Goal: Task Accomplishment & Management: Manage account settings

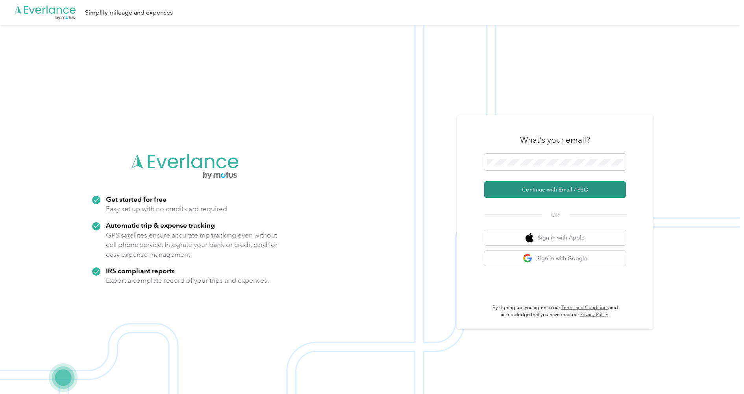
click at [565, 188] on button "Continue with Email / SSO" at bounding box center [555, 189] width 142 height 17
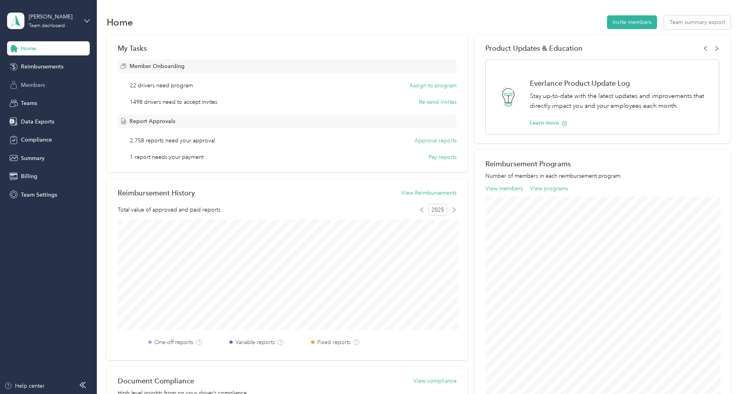
click at [35, 84] on span "Members" at bounding box center [33, 85] width 24 height 8
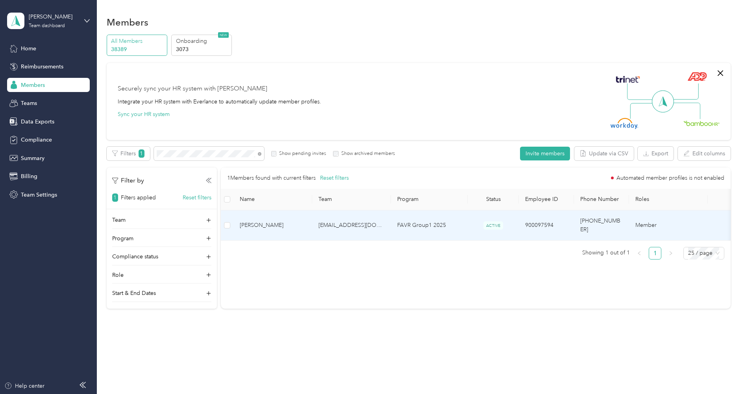
click at [275, 221] on span "[PERSON_NAME]" at bounding box center [273, 225] width 66 height 9
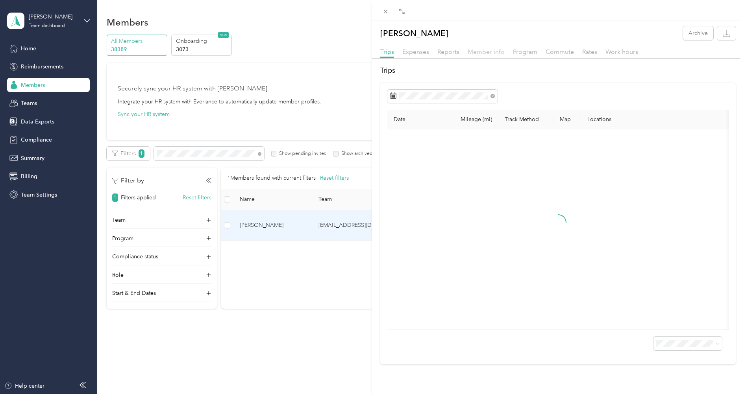
click at [478, 53] on span "Member info" at bounding box center [486, 51] width 37 height 7
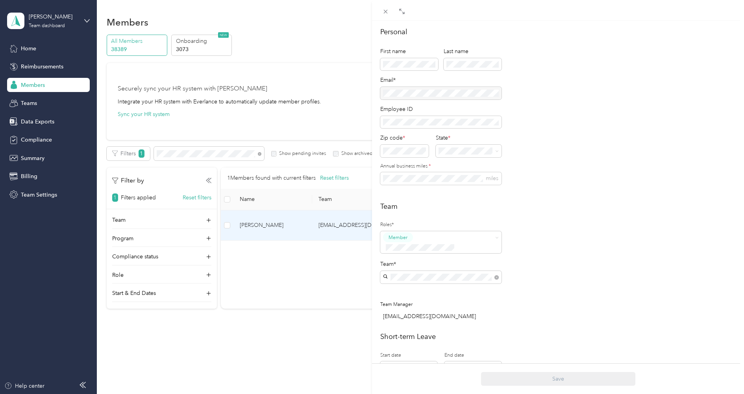
scroll to position [39, 0]
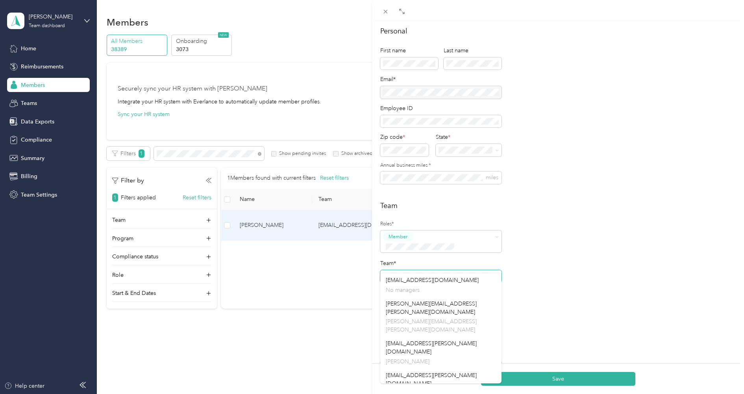
click at [452, 270] on span at bounding box center [440, 276] width 121 height 13
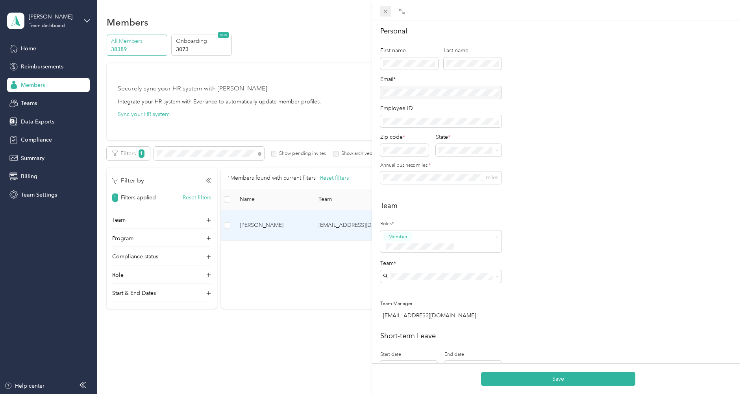
click at [385, 13] on icon at bounding box center [385, 11] width 7 height 7
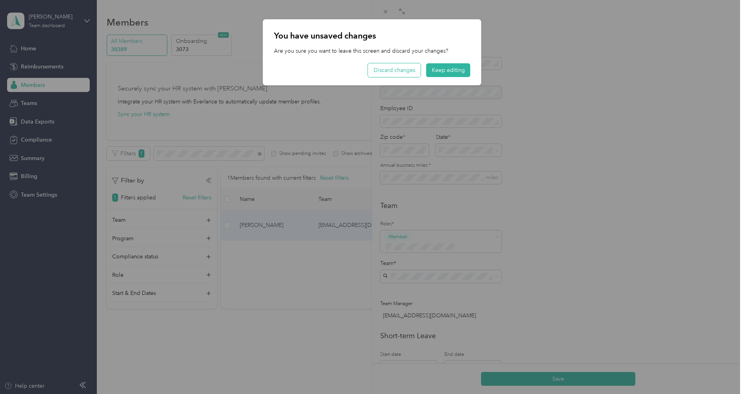
click at [405, 70] on button "Discard changes" at bounding box center [394, 70] width 53 height 14
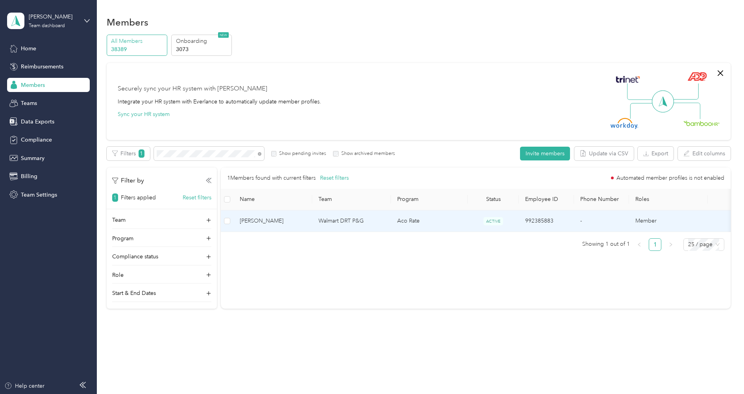
click at [296, 220] on span "[PERSON_NAME]" at bounding box center [273, 221] width 66 height 9
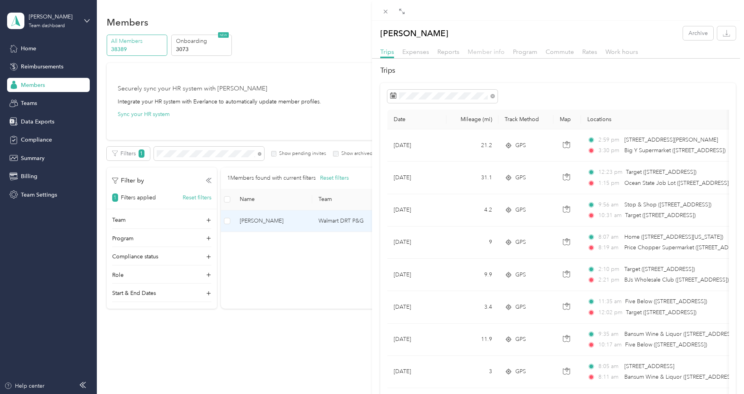
click at [476, 52] on span "Member info" at bounding box center [486, 51] width 37 height 7
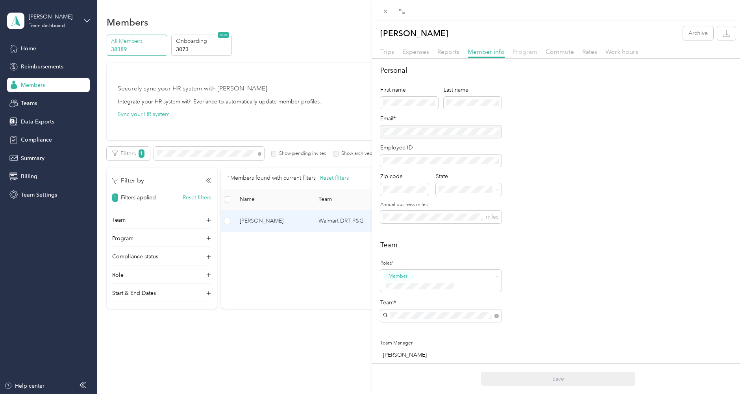
click at [525, 53] on span "Program" at bounding box center [525, 51] width 24 height 7
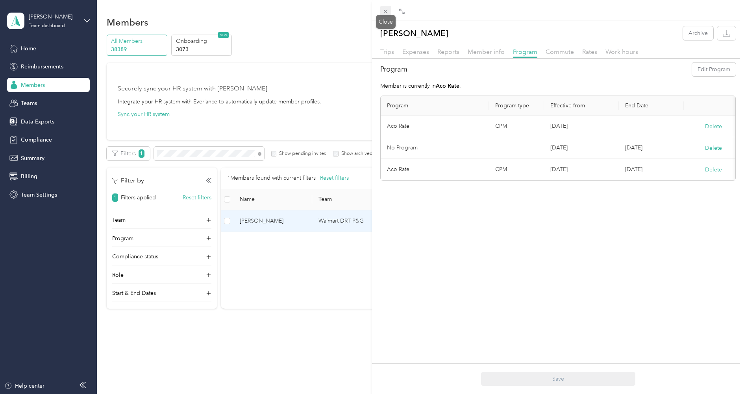
click at [385, 11] on icon at bounding box center [385, 11] width 7 height 7
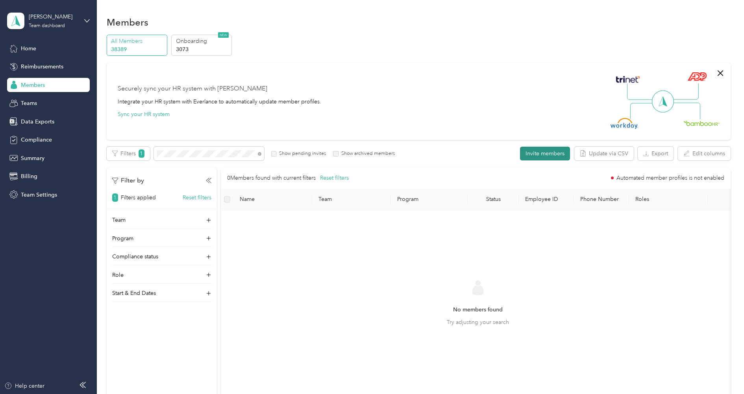
click at [546, 151] on button "Invite members" at bounding box center [545, 154] width 50 height 14
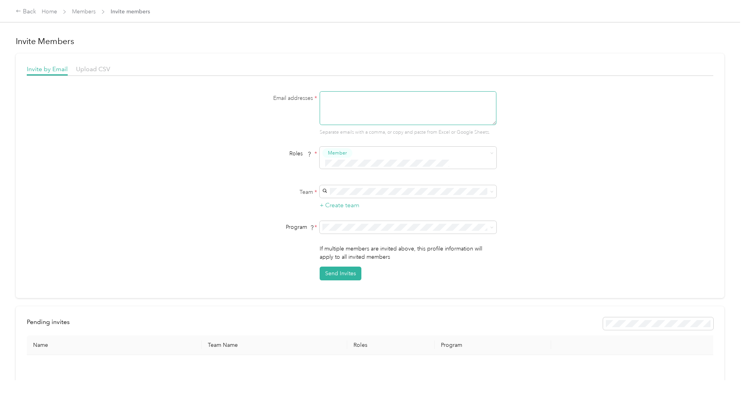
click at [352, 103] on textarea at bounding box center [408, 108] width 177 height 34
paste textarea "[EMAIL_ADDRESS][PERSON_NAME][DOMAIN_NAME]"
click at [238, 123] on div "Email addresses * [EMAIL_ADDRESS][PERSON_NAME][DOMAIN_NAME] Separate emails wit…" at bounding box center [369, 113] width 303 height 45
click at [361, 196] on div "[EMAIL_ADDRESS][PERSON_NAME][DOMAIN_NAME] [PERSON_NAME]" at bounding box center [410, 200] width 166 height 18
click at [347, 312] on span "[PERSON_NAME] (CPM)" at bounding box center [357, 314] width 60 height 7
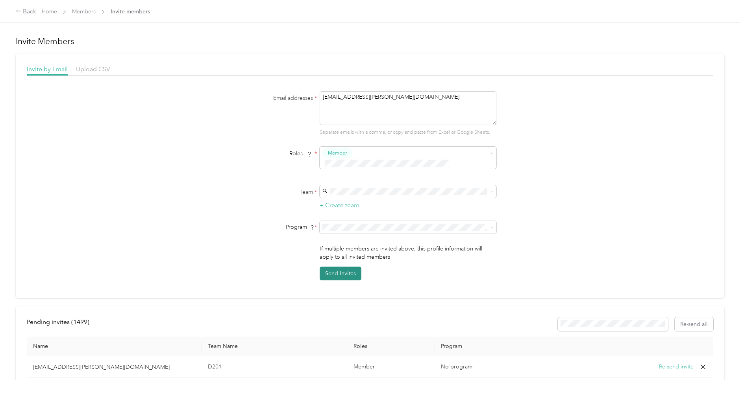
click at [339, 267] on button "Send Invites" at bounding box center [341, 274] width 42 height 14
click at [407, 99] on textarea "[EMAIL_ADDRESS][PERSON_NAME][DOMAIN_NAME]" at bounding box center [408, 108] width 177 height 34
paste textarea "ccornelius3"
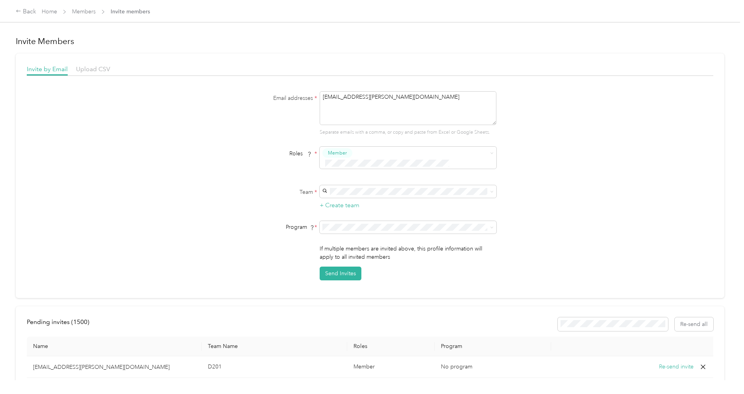
type textarea "[EMAIL_ADDRESS][PERSON_NAME][DOMAIN_NAME]"
click at [264, 130] on div "Email addresses * [EMAIL_ADDRESS][PERSON_NAME][DOMAIN_NAME] Separate emails wit…" at bounding box center [369, 113] width 303 height 45
click at [360, 200] on div "[PERSON_NAME] Ready's team [PERSON_NAME]" at bounding box center [410, 200] width 166 height 18
click at [359, 223] on span at bounding box center [408, 227] width 177 height 13
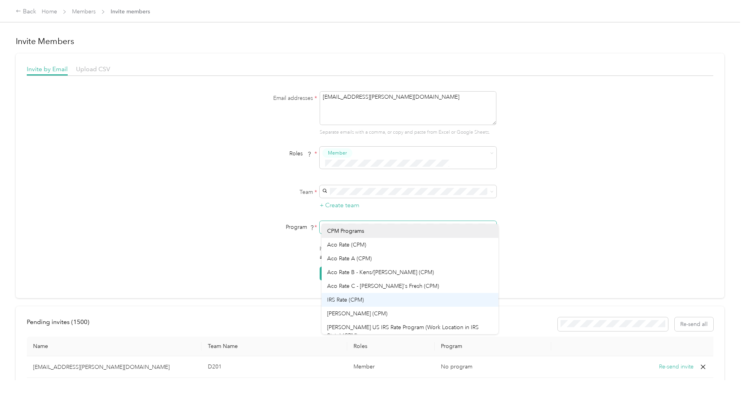
scroll to position [21, 0]
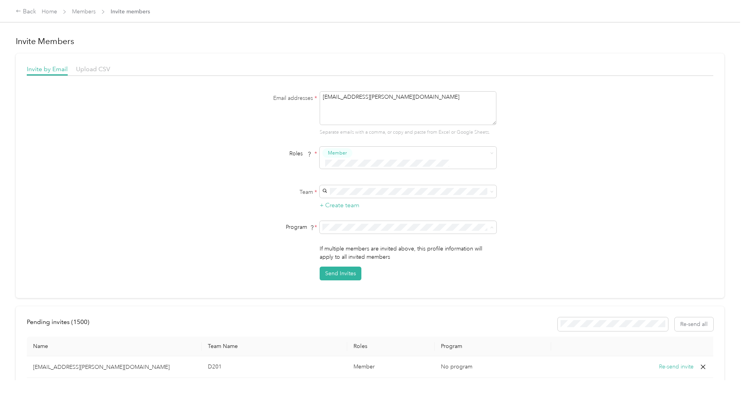
click at [351, 294] on li "[PERSON_NAME] (CPM)" at bounding box center [410, 293] width 177 height 14
click at [352, 267] on button "Send Invites" at bounding box center [341, 274] width 42 height 14
click at [89, 12] on link "Members" at bounding box center [84, 11] width 24 height 7
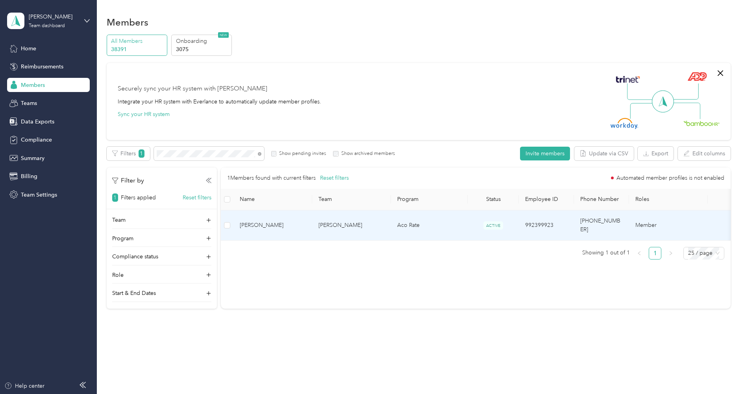
click at [344, 224] on td "[PERSON_NAME]" at bounding box center [351, 226] width 79 height 30
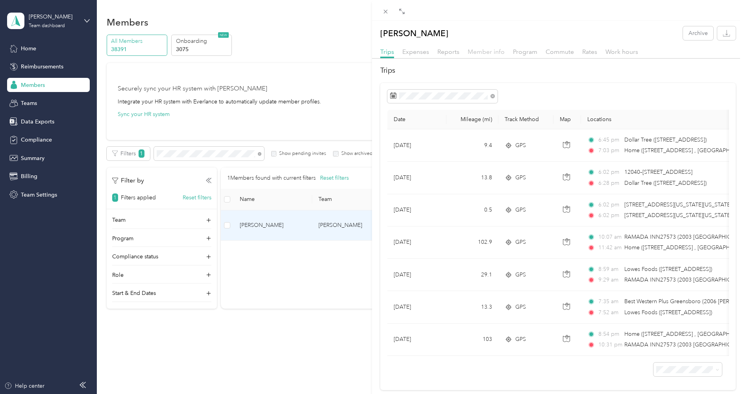
click at [490, 54] on span "Member info" at bounding box center [486, 51] width 37 height 7
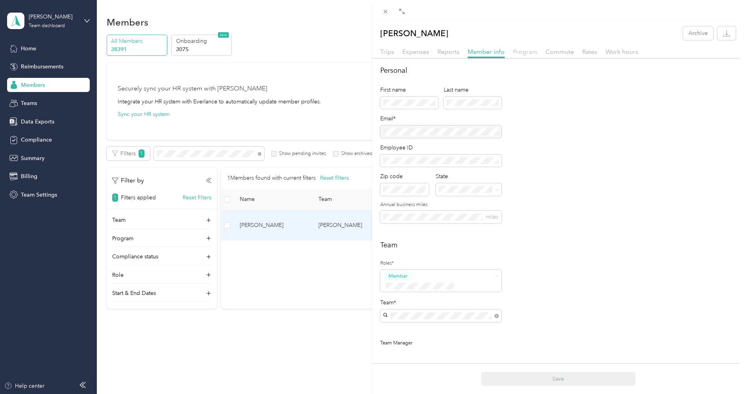
click at [530, 52] on span "Program" at bounding box center [525, 51] width 24 height 7
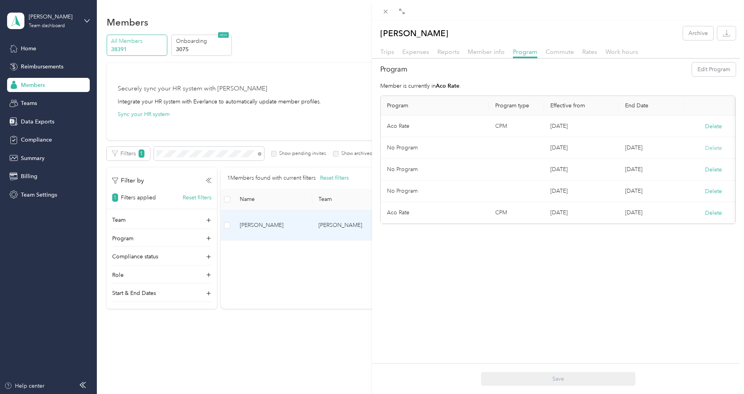
click at [707, 149] on button "Delete" at bounding box center [713, 148] width 17 height 8
click at [672, 152] on button "Yes" at bounding box center [674, 152] width 15 height 13
click at [711, 149] on button "Delete" at bounding box center [713, 148] width 17 height 8
click at [675, 152] on button "Yes" at bounding box center [674, 152] width 15 height 13
click at [709, 150] on button "Delete" at bounding box center [713, 148] width 17 height 8
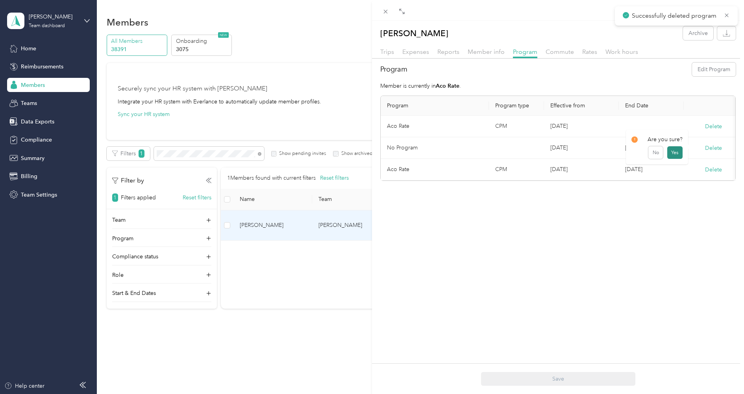
click at [677, 155] on button "Yes" at bounding box center [674, 152] width 15 height 13
click at [387, 9] on icon at bounding box center [385, 11] width 7 height 7
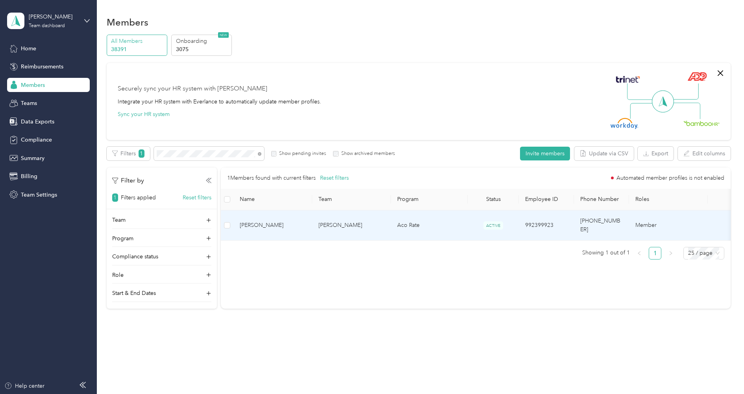
click at [284, 221] on span "[PERSON_NAME]" at bounding box center [273, 225] width 66 height 9
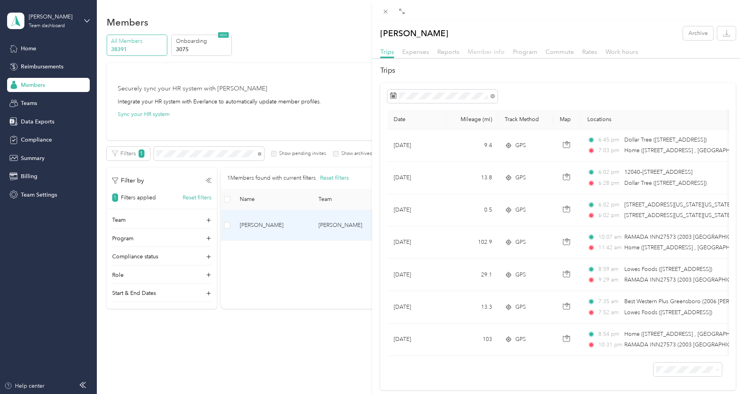
click at [481, 49] on span "Member info" at bounding box center [486, 51] width 37 height 7
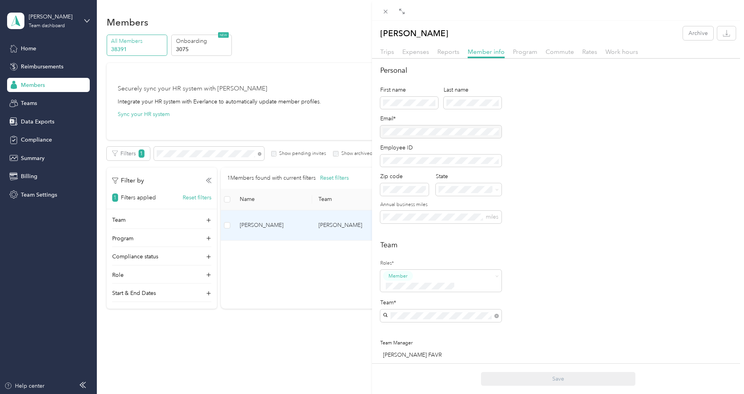
click at [421, 348] on div "[PERSON_NAME] team [PERSON_NAME]" at bounding box center [441, 348] width 110 height 18
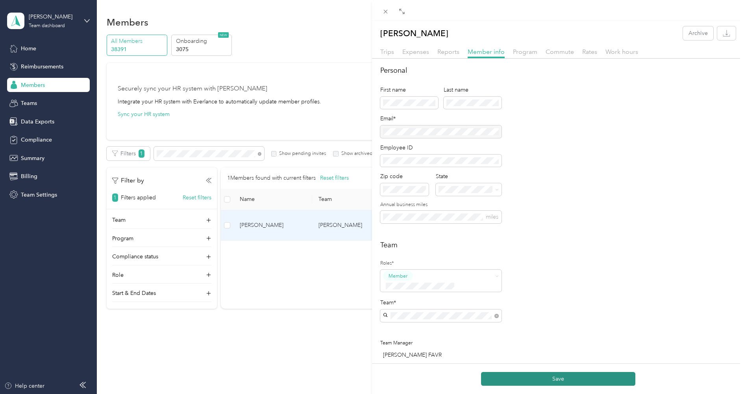
click at [531, 379] on button "Save" at bounding box center [558, 379] width 154 height 14
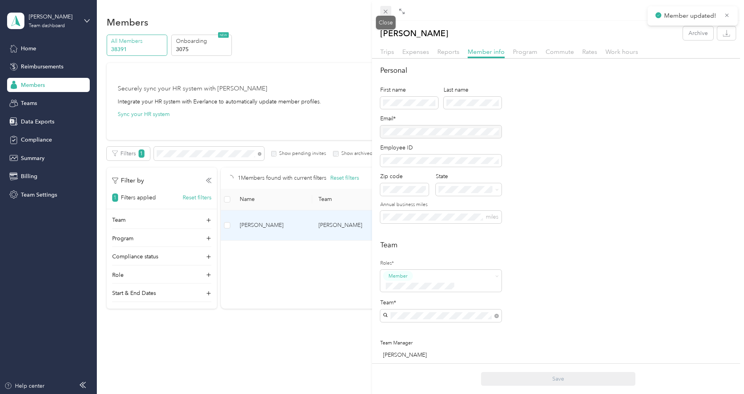
click at [386, 13] on icon at bounding box center [385, 11] width 7 height 7
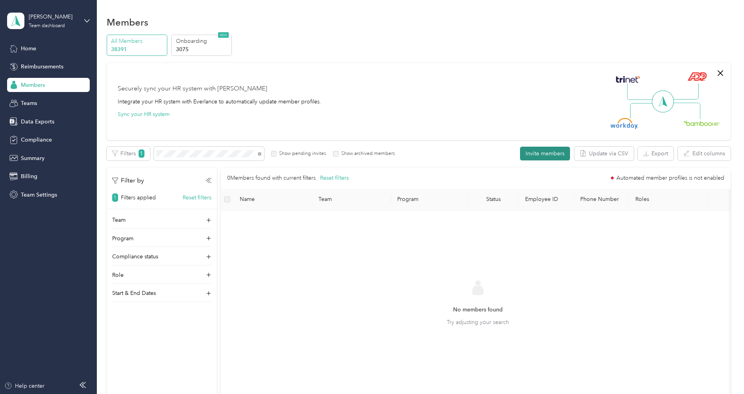
click at [552, 152] on button "Invite members" at bounding box center [545, 154] width 50 height 14
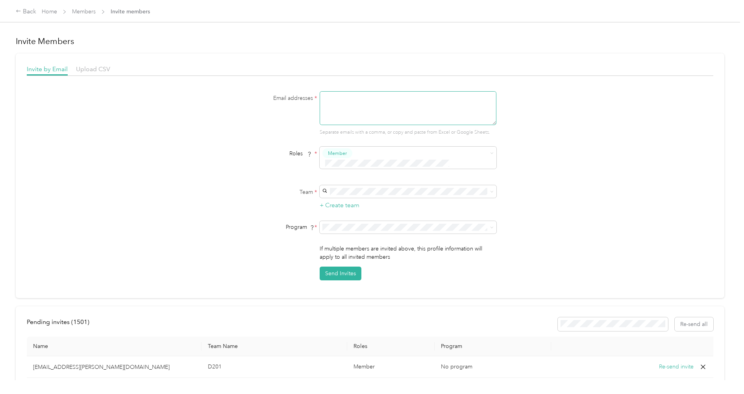
click at [389, 110] on textarea at bounding box center [408, 108] width 177 height 34
paste textarea "[EMAIL_ADDRESS][PERSON_NAME][DOMAIN_NAME]"
click at [265, 109] on div "Email addresses * [EMAIL_ADDRESS][PERSON_NAME][DOMAIN_NAME] Separate emails wit…" at bounding box center [369, 113] width 303 height 45
click at [350, 194] on span "[PERSON_NAME] team" at bounding box center [355, 195] width 57 height 7
click at [343, 312] on span "[PERSON_NAME] (CPM)" at bounding box center [357, 314] width 60 height 7
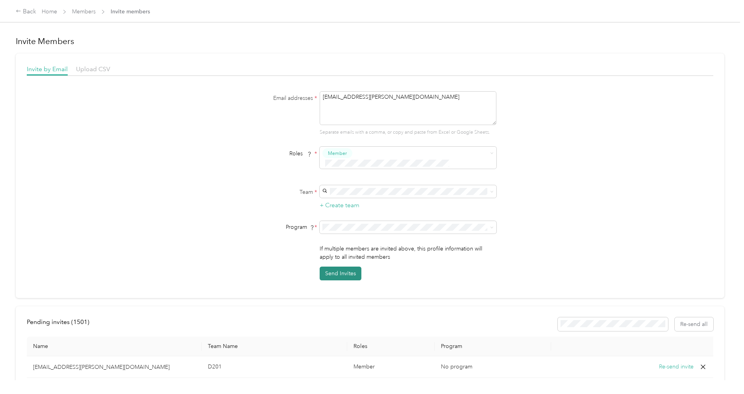
click at [347, 267] on button "Send Invites" at bounding box center [341, 274] width 42 height 14
click at [376, 96] on textarea "[EMAIL_ADDRESS][PERSON_NAME][DOMAIN_NAME]" at bounding box center [408, 108] width 177 height 34
paste textarea "jfike"
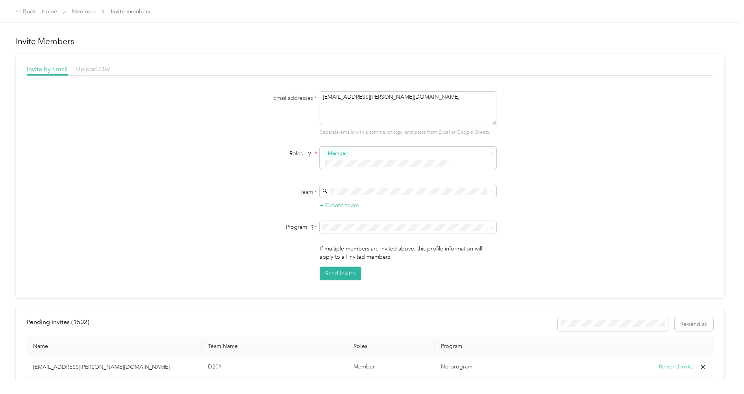
type textarea "[EMAIL_ADDRESS][PERSON_NAME][DOMAIN_NAME]"
click at [248, 170] on form "Email addresses * [EMAIL_ADDRESS][PERSON_NAME][DOMAIN_NAME] Separate emails wit…" at bounding box center [369, 185] width 303 height 189
click at [346, 201] on p "[PERSON_NAME]" at bounding box center [410, 205] width 166 height 8
click at [349, 313] on span "[PERSON_NAME] (CPM)" at bounding box center [357, 314] width 60 height 7
click at [346, 267] on button "Send Invites" at bounding box center [341, 274] width 42 height 14
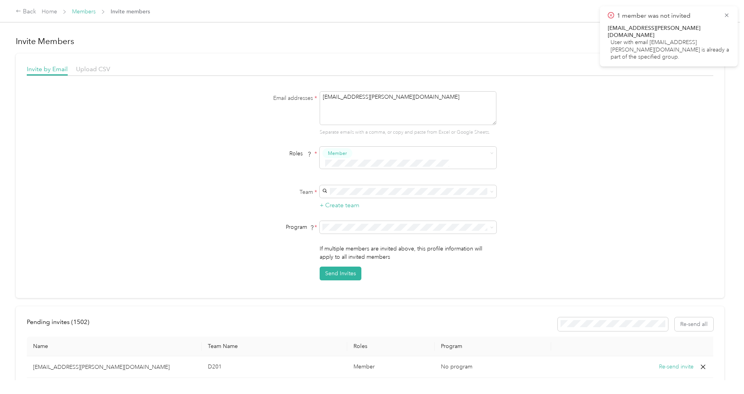
click at [85, 11] on link "Members" at bounding box center [84, 11] width 24 height 7
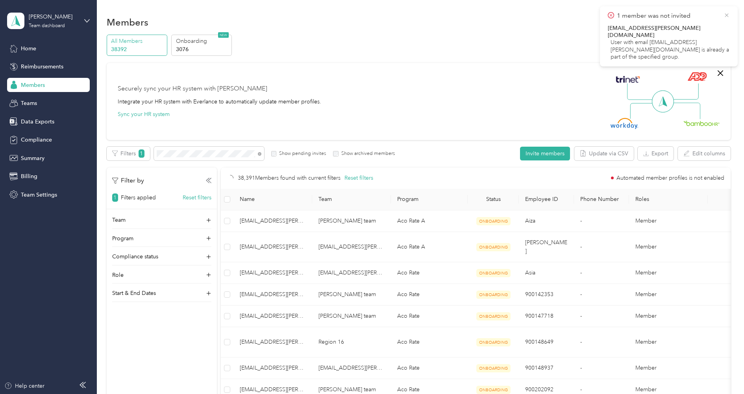
click at [723, 15] on icon at bounding box center [726, 15] width 6 height 7
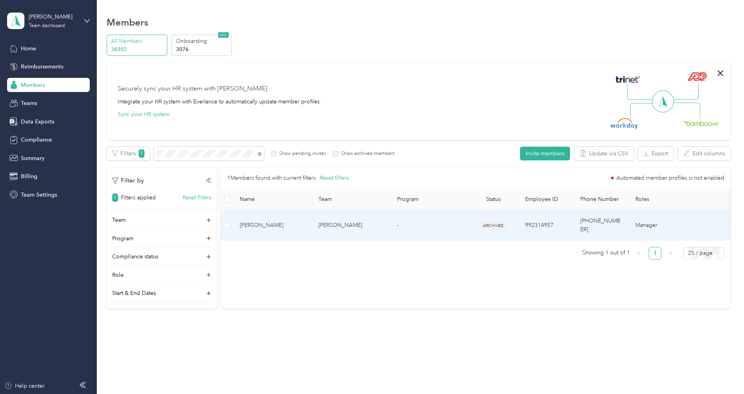
click at [295, 223] on span "[PERSON_NAME]" at bounding box center [273, 225] width 66 height 9
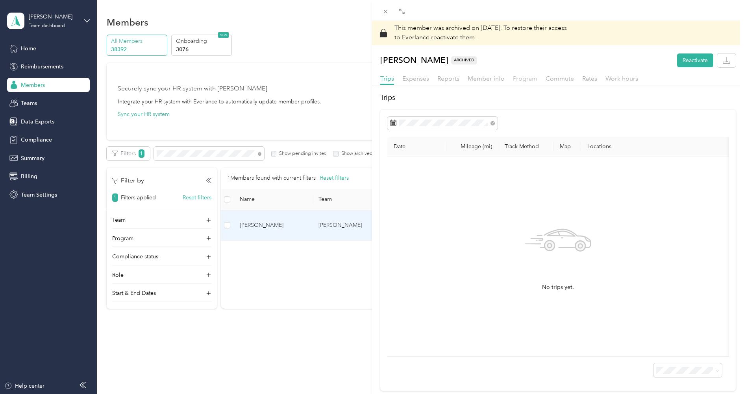
click at [523, 78] on span "Program" at bounding box center [525, 78] width 24 height 7
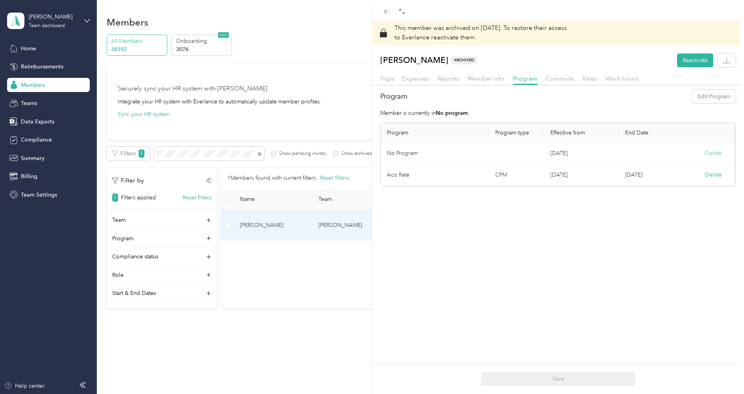
click at [714, 154] on button "Delete" at bounding box center [713, 153] width 17 height 8
click at [679, 156] on button "Yes" at bounding box center [674, 158] width 15 height 13
click at [497, 79] on span "Member info" at bounding box center [486, 78] width 37 height 7
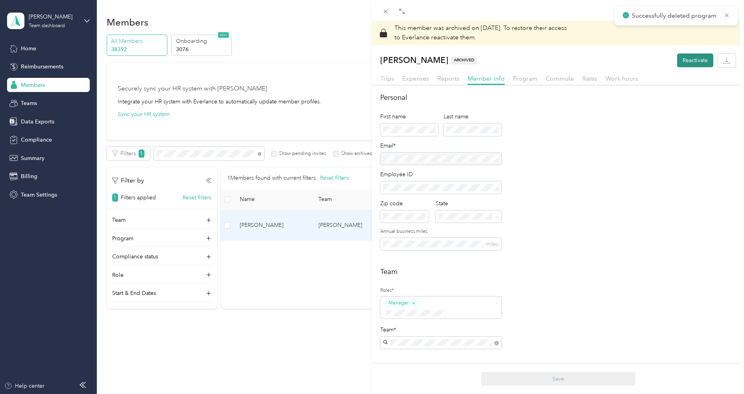
click at [678, 58] on button "Reactivate" at bounding box center [695, 61] width 36 height 14
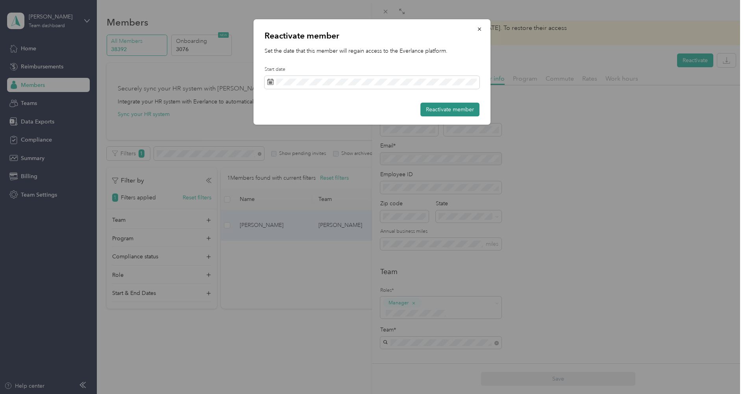
click at [450, 109] on button "Reactivate member" at bounding box center [449, 110] width 59 height 14
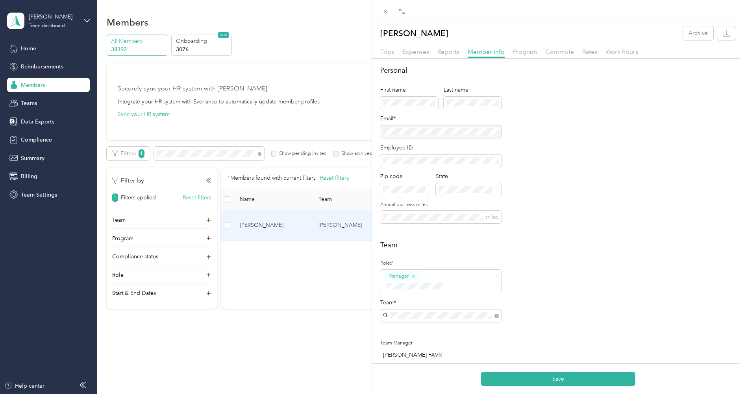
click at [416, 326] on p "[PERSON_NAME][EMAIL_ADDRESS][PERSON_NAME][DOMAIN_NAME] +1 more" at bounding box center [441, 338] width 110 height 25
click at [562, 379] on button "Save" at bounding box center [558, 379] width 154 height 14
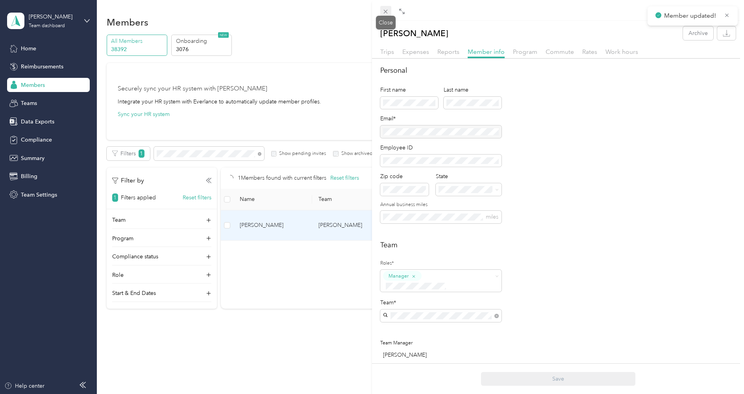
click at [385, 14] on icon at bounding box center [385, 11] width 7 height 7
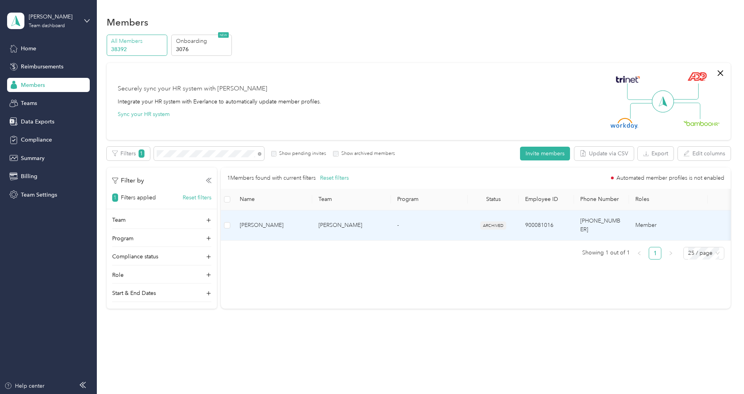
click at [270, 221] on span "[PERSON_NAME]" at bounding box center [273, 225] width 66 height 9
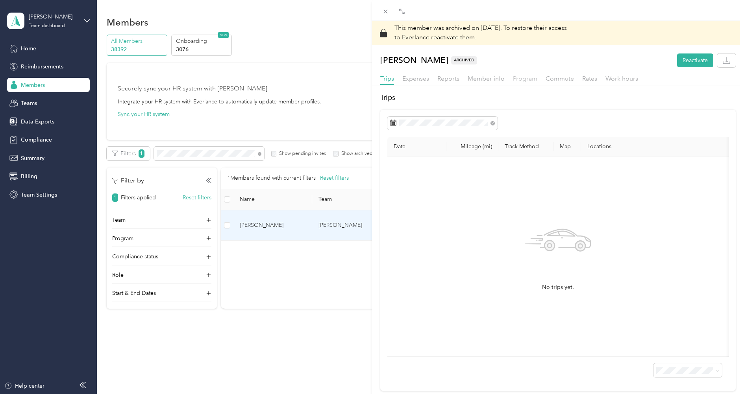
click at [531, 78] on span "Program" at bounding box center [525, 78] width 24 height 7
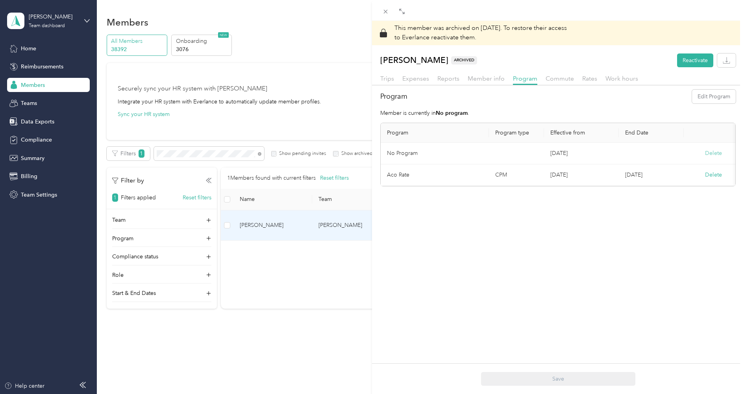
click at [713, 152] on button "Delete" at bounding box center [713, 153] width 17 height 8
click at [670, 159] on button "Yes" at bounding box center [674, 158] width 15 height 13
click at [693, 62] on button "Reactivate" at bounding box center [695, 61] width 36 height 14
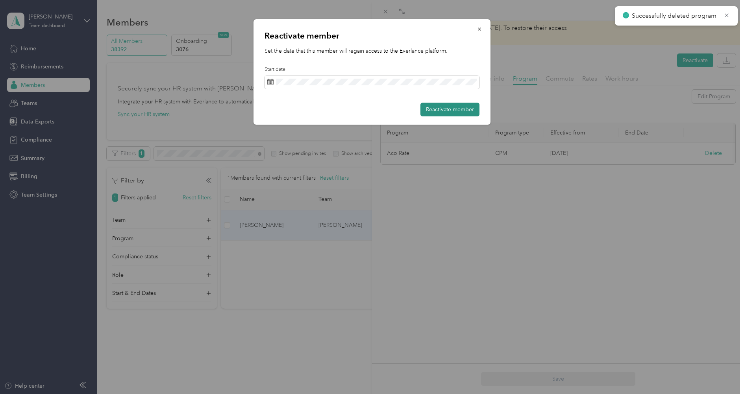
click at [469, 107] on button "Reactivate member" at bounding box center [449, 110] width 59 height 14
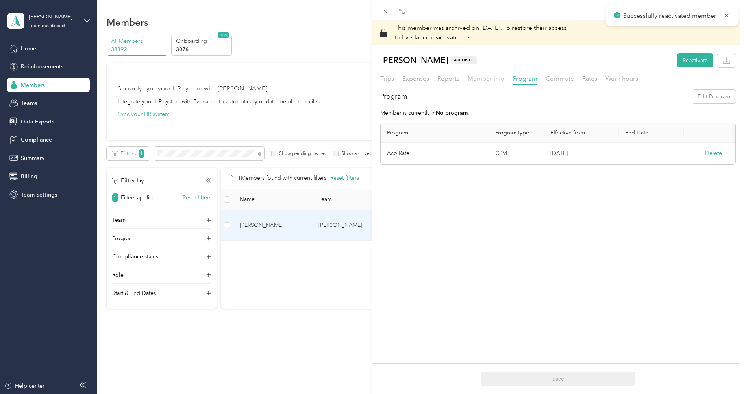
click at [494, 81] on span "Member info" at bounding box center [486, 78] width 37 height 7
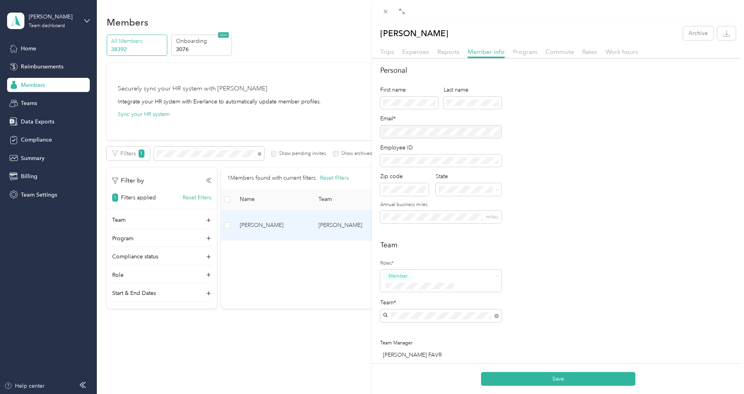
click at [445, 322] on div "[EMAIL_ADDRESS][PERSON_NAME][DOMAIN_NAME] [PERSON_NAME]" at bounding box center [441, 329] width 110 height 26
click at [571, 373] on button "Save" at bounding box center [558, 379] width 154 height 14
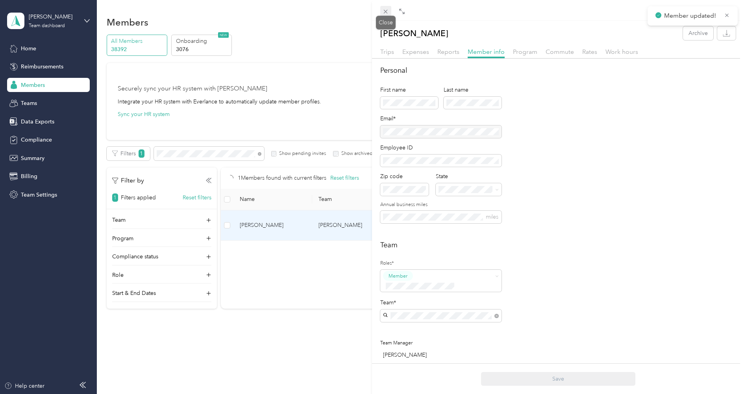
click at [387, 10] on icon at bounding box center [385, 11] width 7 height 7
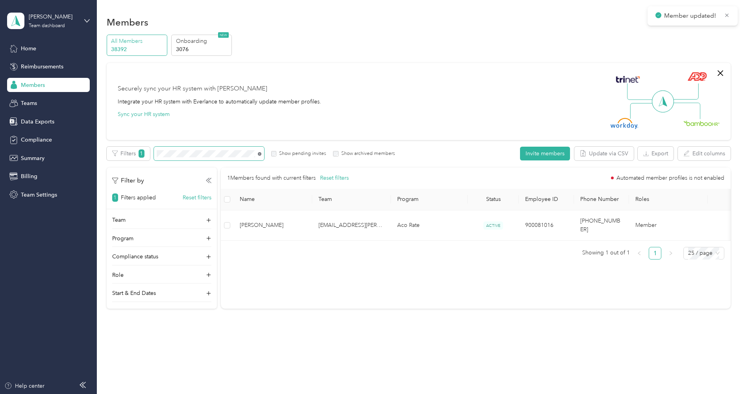
click at [260, 153] on icon at bounding box center [260, 154] width 4 height 4
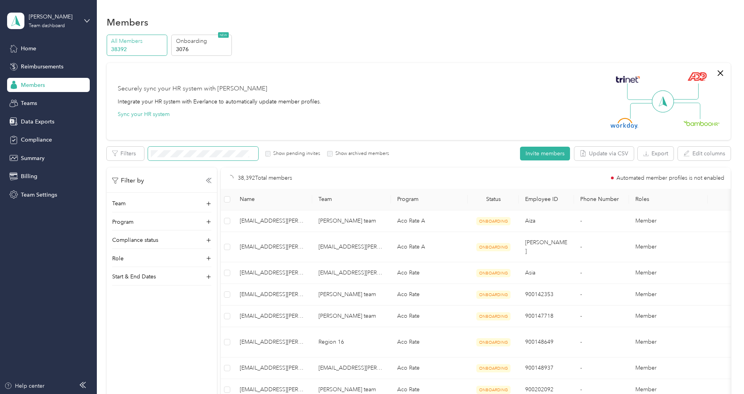
click at [198, 150] on span at bounding box center [203, 154] width 110 height 14
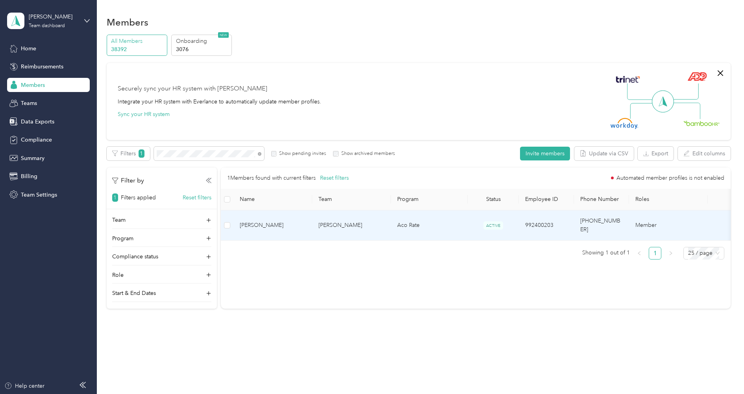
click at [283, 221] on span "[PERSON_NAME]" at bounding box center [273, 225] width 66 height 9
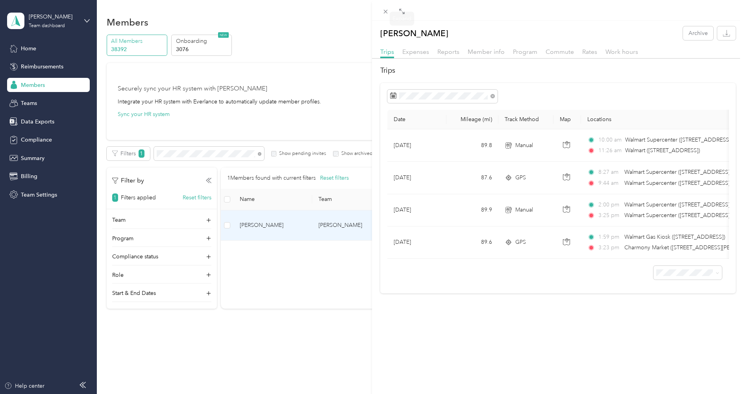
click at [478, 57] on div "Trips Expenses Reports Member info Program Commute Rates Work hours" at bounding box center [558, 52] width 372 height 11
click at [480, 49] on span "Member info" at bounding box center [486, 51] width 37 height 7
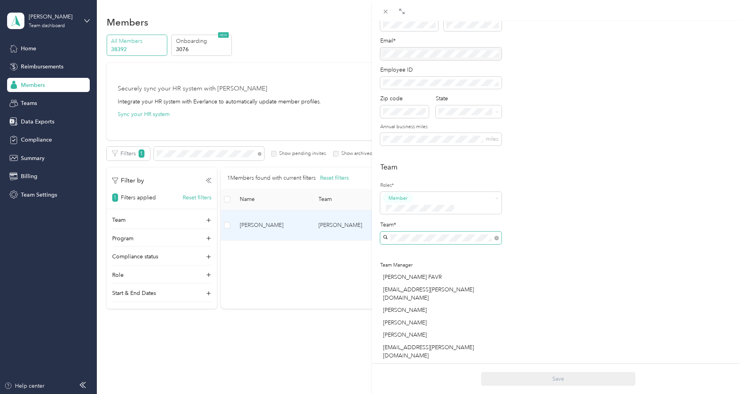
scroll to position [87, 0]
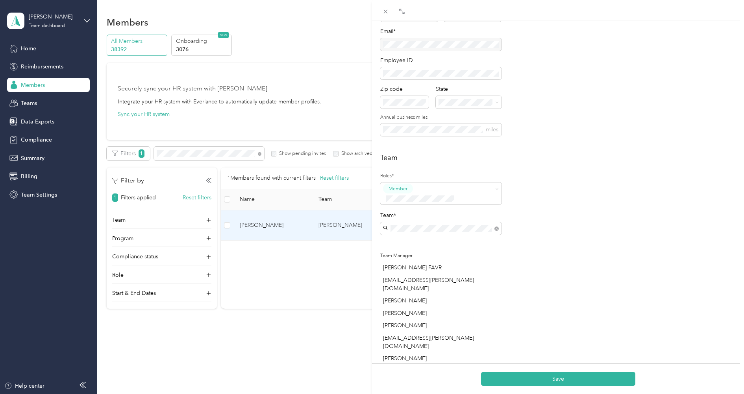
click at [423, 239] on p "[PERSON_NAME] +5 more" at bounding box center [441, 242] width 110 height 8
click at [548, 379] on button "Save" at bounding box center [558, 379] width 154 height 14
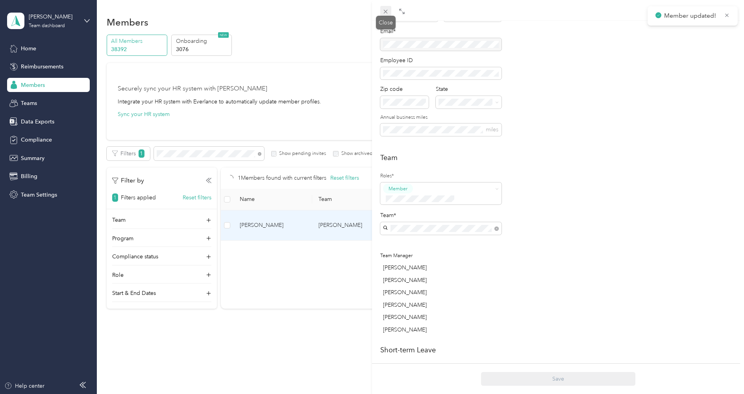
click at [387, 13] on icon at bounding box center [386, 12] width 4 height 4
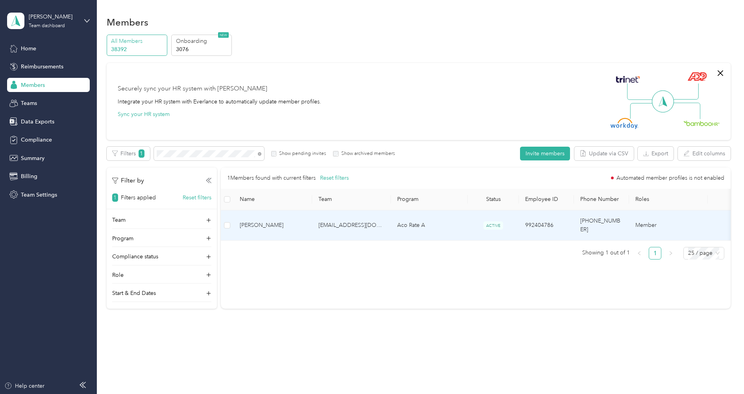
click at [291, 221] on span "[PERSON_NAME]" at bounding box center [273, 225] width 66 height 9
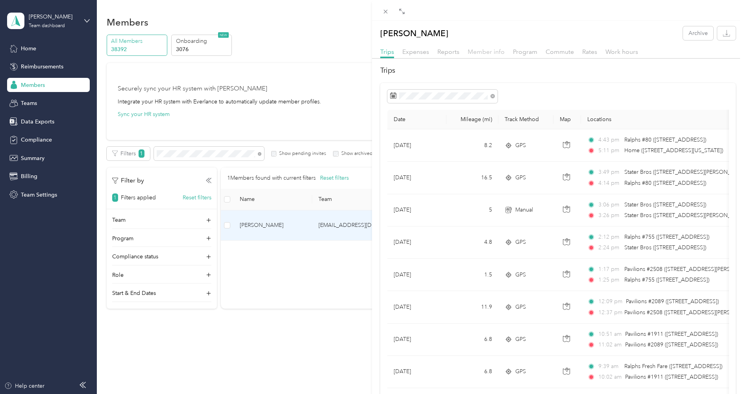
click at [473, 50] on span "Member info" at bounding box center [486, 51] width 37 height 7
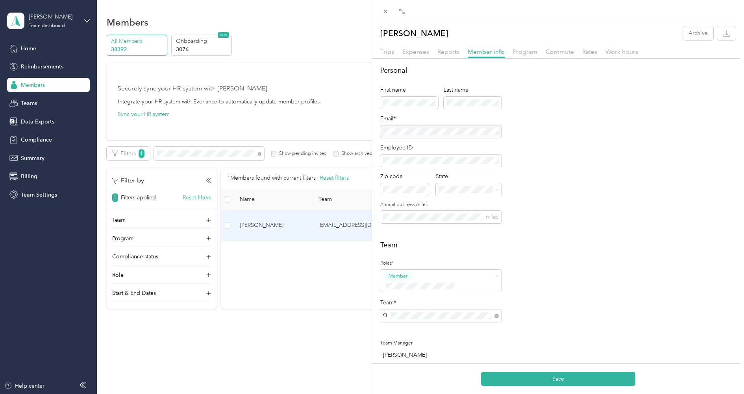
click at [416, 322] on div "[PERSON_NAME] So Cal [PERSON_NAME]" at bounding box center [441, 325] width 110 height 18
click at [542, 378] on button "Save" at bounding box center [558, 379] width 154 height 14
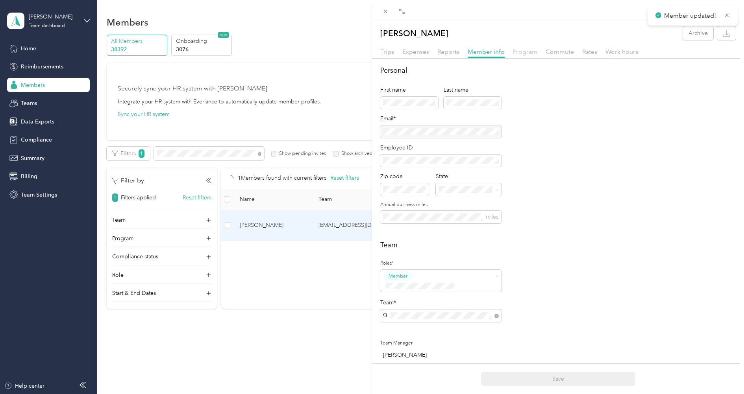
click at [528, 50] on span "Program" at bounding box center [525, 51] width 24 height 7
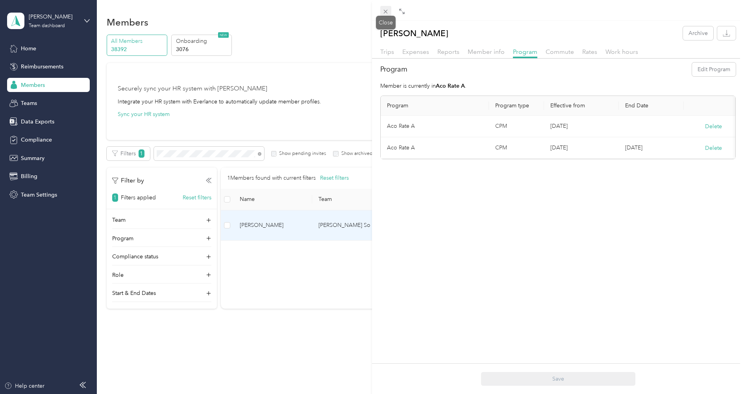
click at [383, 13] on icon at bounding box center [385, 11] width 7 height 7
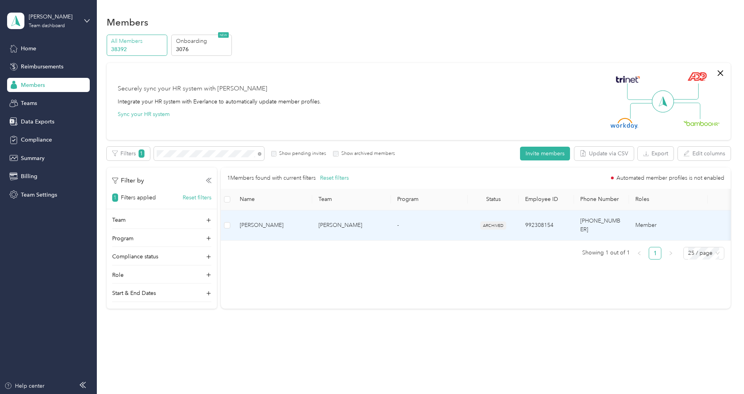
click at [292, 222] on span "[PERSON_NAME]" at bounding box center [273, 225] width 66 height 9
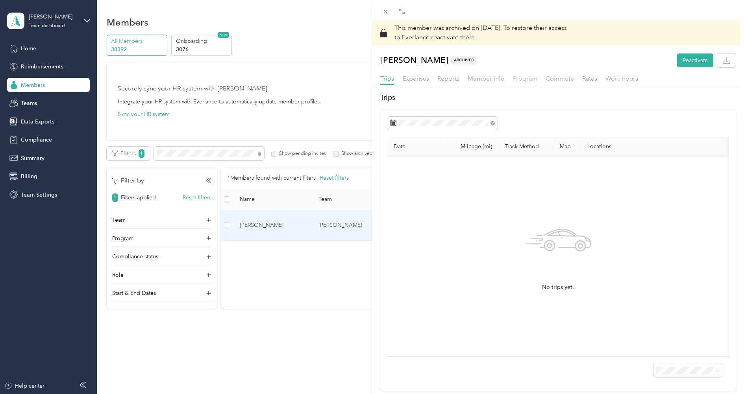
click at [526, 79] on span "Program" at bounding box center [525, 78] width 24 height 7
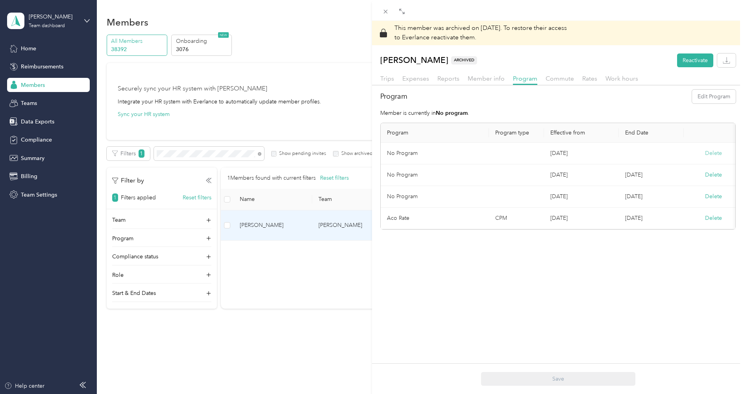
click at [713, 150] on button "Delete" at bounding box center [713, 153] width 17 height 8
click at [675, 156] on button "Yes" at bounding box center [674, 158] width 15 height 13
click at [714, 153] on button "Delete" at bounding box center [713, 153] width 17 height 8
click at [671, 158] on button "Yes" at bounding box center [674, 158] width 15 height 13
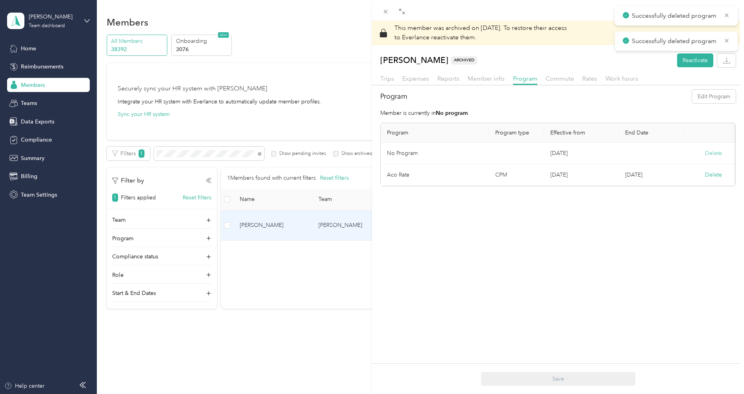
click at [713, 152] on button "Delete" at bounding box center [713, 153] width 17 height 8
click at [664, 159] on div "No Yes" at bounding box center [656, 158] width 51 height 13
click at [705, 151] on button "Delete" at bounding box center [713, 153] width 17 height 8
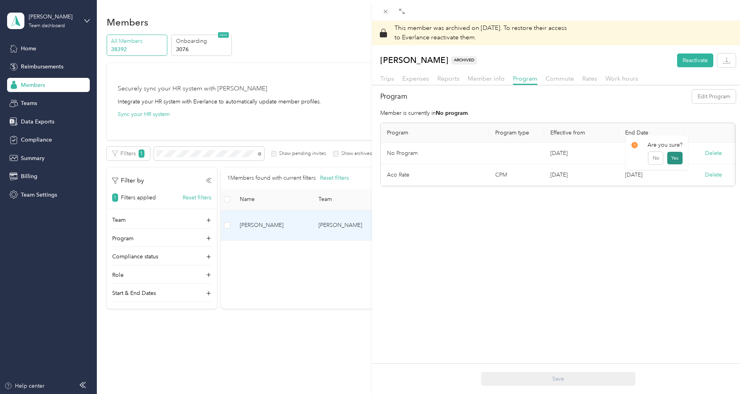
click at [672, 157] on button "Yes" at bounding box center [674, 158] width 15 height 13
click at [695, 57] on button "Reactivate" at bounding box center [695, 61] width 36 height 14
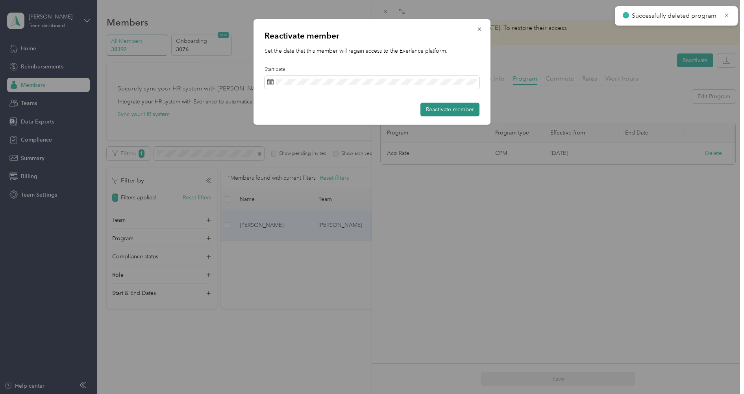
click at [445, 107] on button "Reactivate member" at bounding box center [449, 110] width 59 height 14
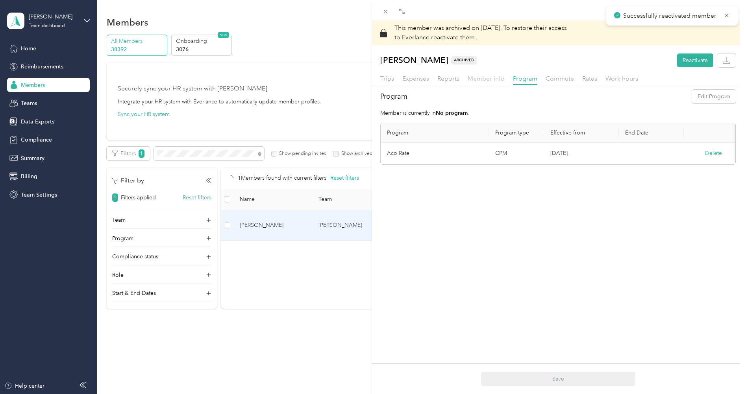
click at [492, 80] on span "Member info" at bounding box center [486, 78] width 37 height 7
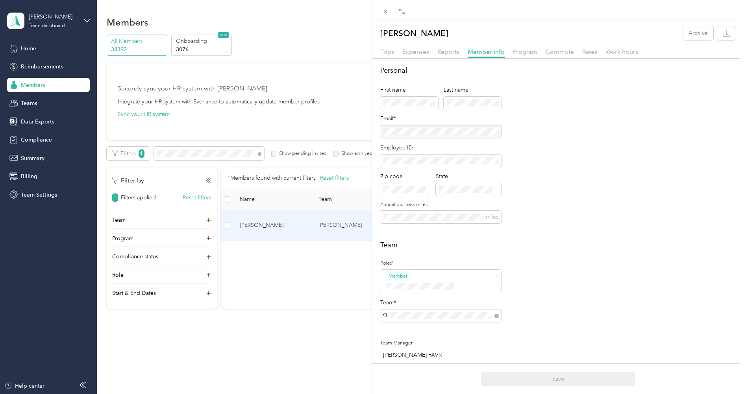
click at [502, 295] on div "Team Roles* Member Team* Team Manager [PERSON_NAME] [PERSON_NAME][EMAIL_ADDRESS…" at bounding box center [557, 347] width 355 height 215
click at [385, 9] on icon at bounding box center [385, 11] width 7 height 7
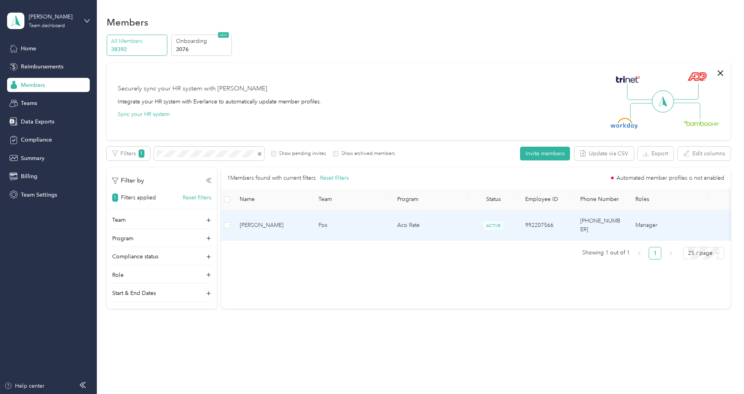
click at [289, 221] on span "[PERSON_NAME]" at bounding box center [273, 225] width 66 height 9
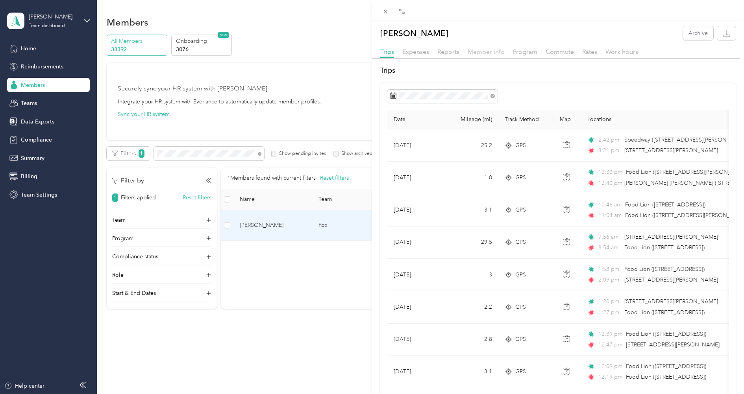
click at [477, 53] on span "Member info" at bounding box center [486, 51] width 37 height 7
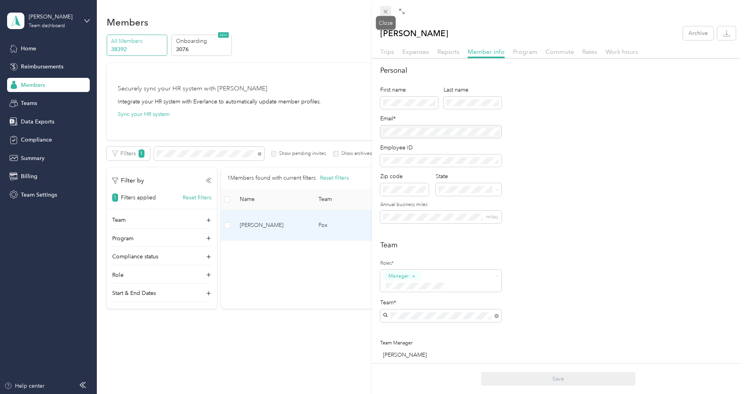
click at [385, 10] on icon at bounding box center [385, 11] width 7 height 7
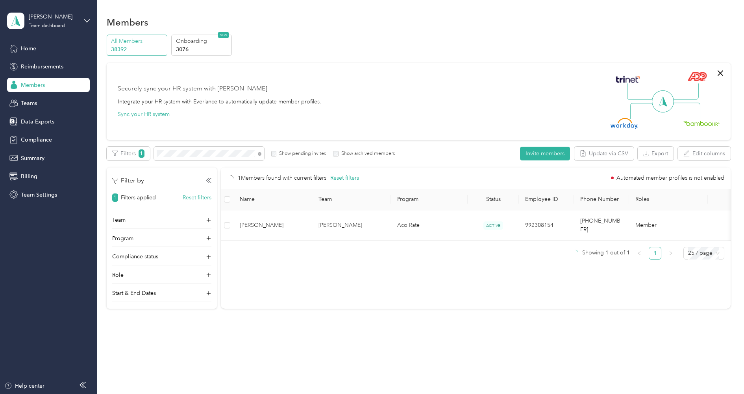
click at [287, 211] on td "[PERSON_NAME]" at bounding box center [272, 226] width 79 height 30
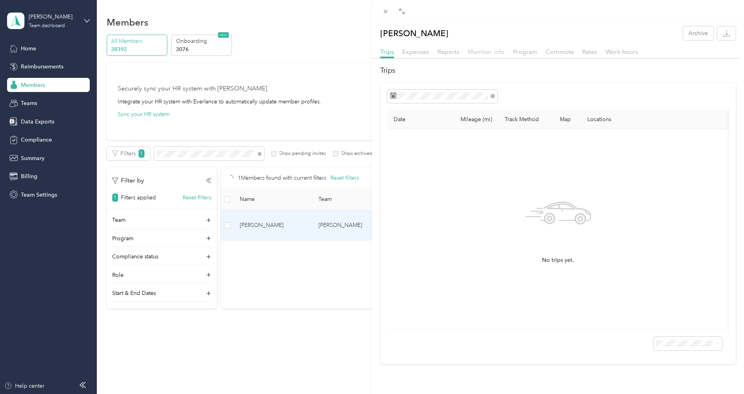
click at [472, 49] on span "Member info" at bounding box center [486, 51] width 37 height 7
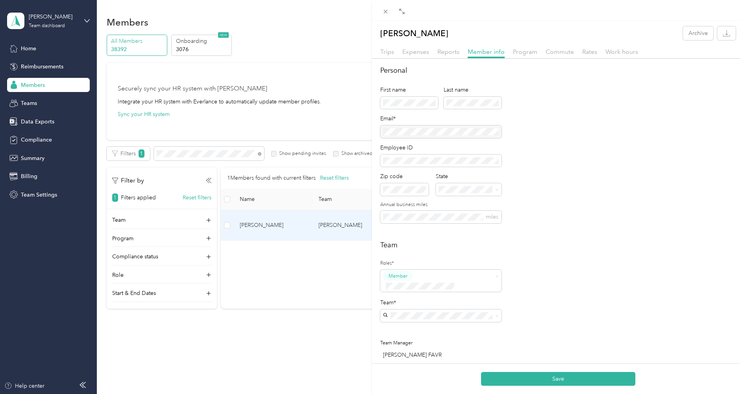
click at [451, 323] on div "Fox [PERSON_NAME]" at bounding box center [441, 324] width 110 height 18
click at [537, 374] on button "Save" at bounding box center [558, 379] width 154 height 14
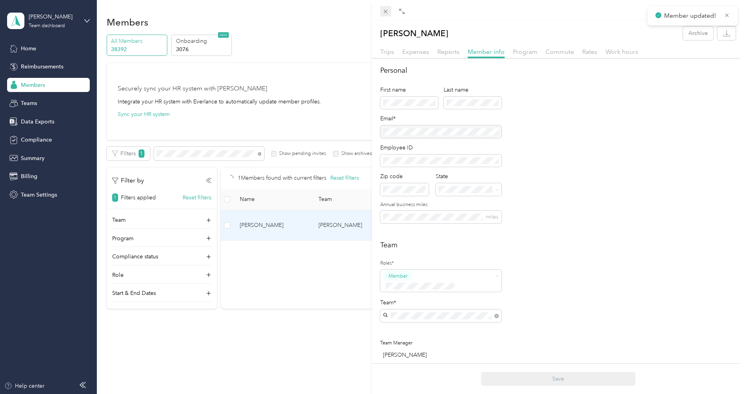
click at [385, 11] on icon at bounding box center [385, 11] width 7 height 7
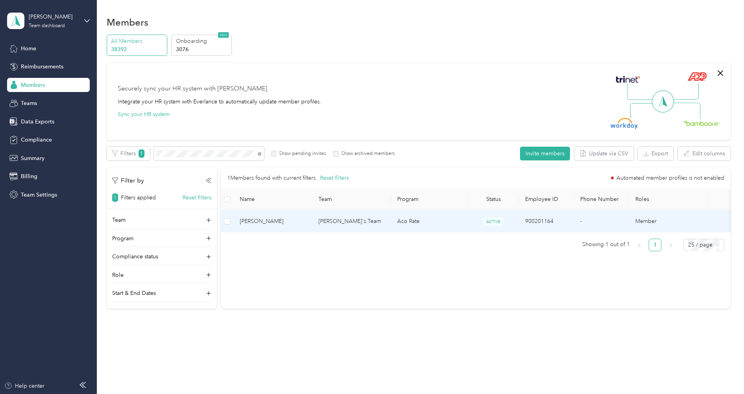
click at [270, 220] on span "[PERSON_NAME]" at bounding box center [273, 221] width 66 height 9
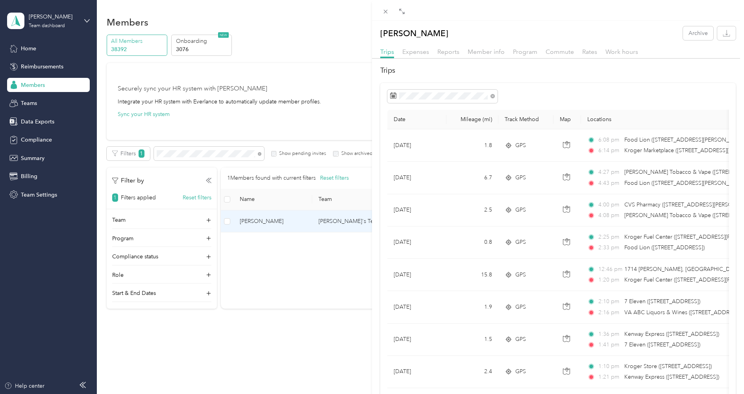
click at [479, 50] on span "Member info" at bounding box center [486, 51] width 37 height 7
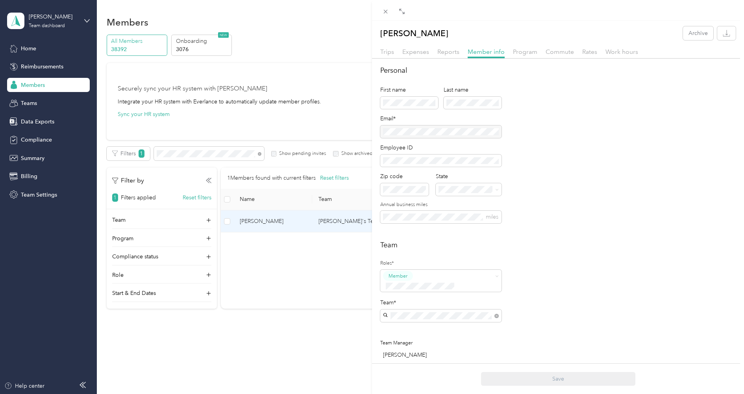
click at [549, 290] on div "Team Roles* Member Team* Team Manager [PERSON_NAME]" at bounding box center [557, 302] width 355 height 124
click at [551, 262] on div "Team Roles* Member Team* Team Manager [PERSON_NAME]" at bounding box center [557, 302] width 355 height 124
click at [385, 11] on icon at bounding box center [385, 11] width 7 height 7
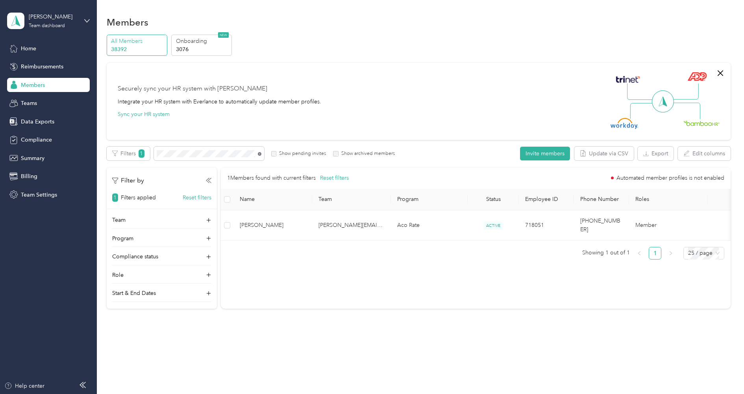
click at [259, 154] on icon at bounding box center [260, 155] width 2 height 2
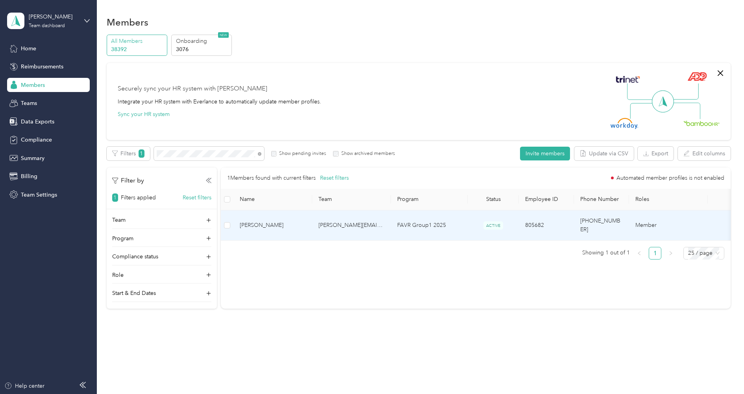
click at [311, 227] on td "[PERSON_NAME]" at bounding box center [272, 226] width 79 height 30
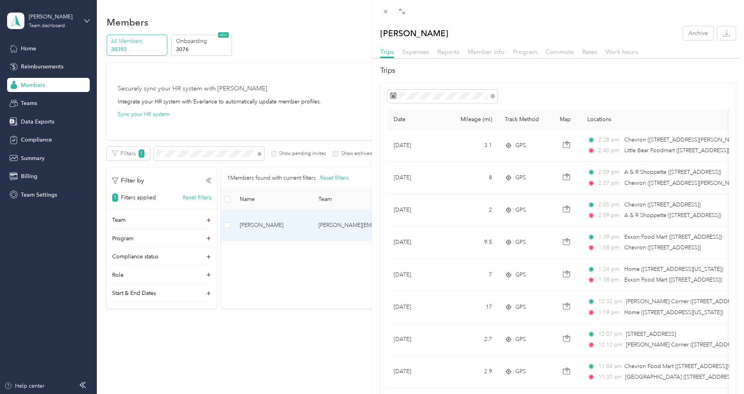
click at [482, 50] on span "Member info" at bounding box center [486, 51] width 37 height 7
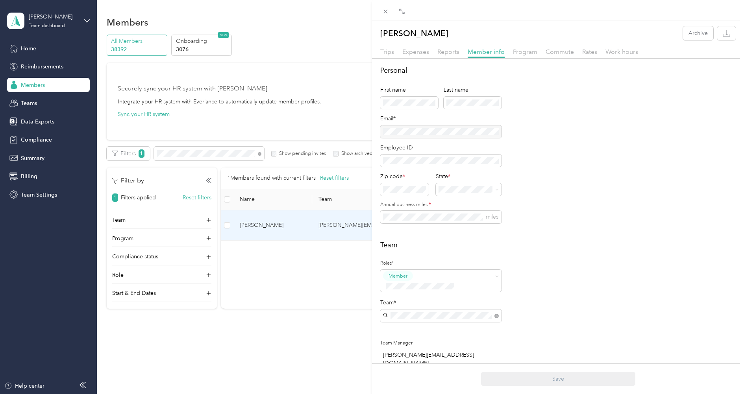
click at [450, 372] on p "[PERSON_NAME][EMAIL_ADDRESS][PERSON_NAME][DOMAIN_NAME]" at bounding box center [441, 380] width 110 height 17
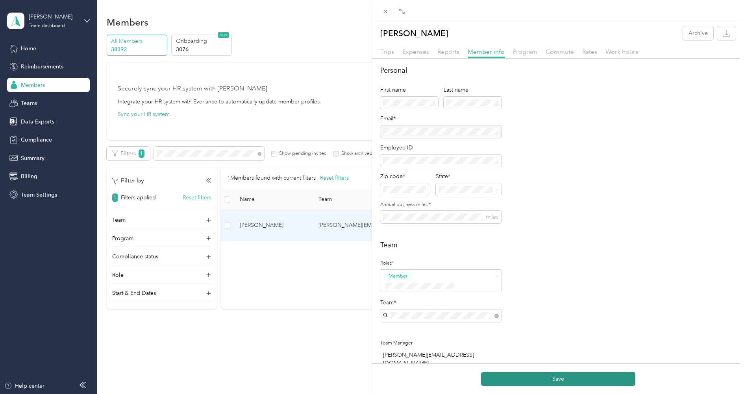
click at [521, 376] on button "Save" at bounding box center [558, 379] width 154 height 14
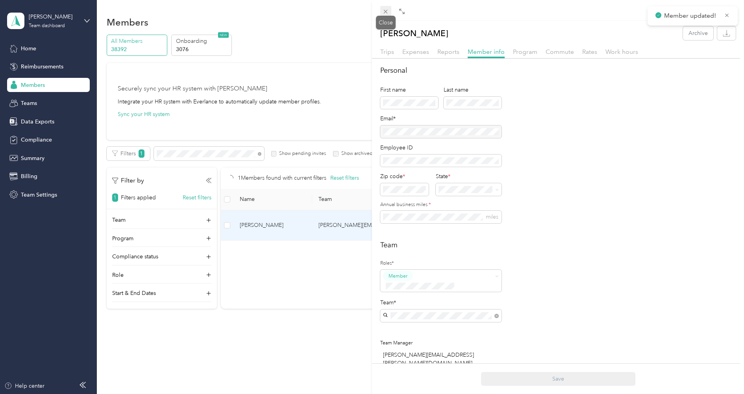
click at [385, 10] on icon at bounding box center [385, 11] width 7 height 7
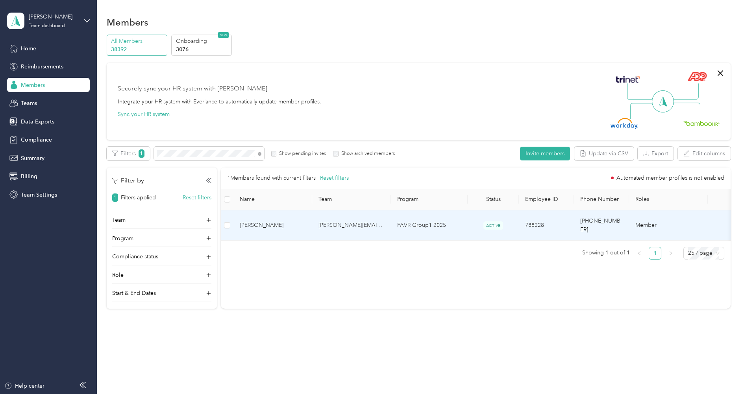
click at [291, 221] on span "[PERSON_NAME]" at bounding box center [273, 225] width 66 height 9
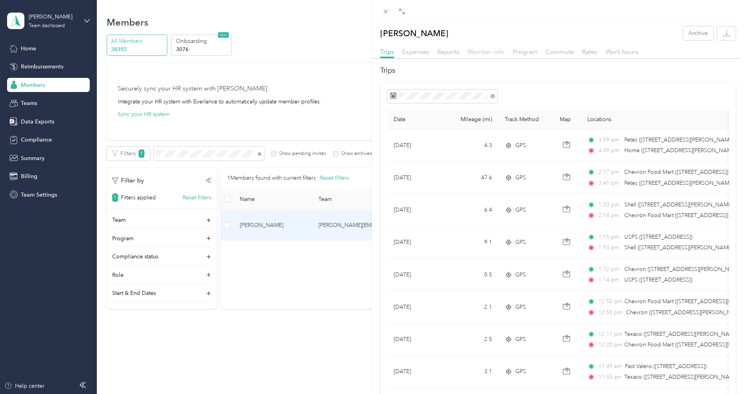
click at [479, 53] on span "Member info" at bounding box center [486, 51] width 37 height 7
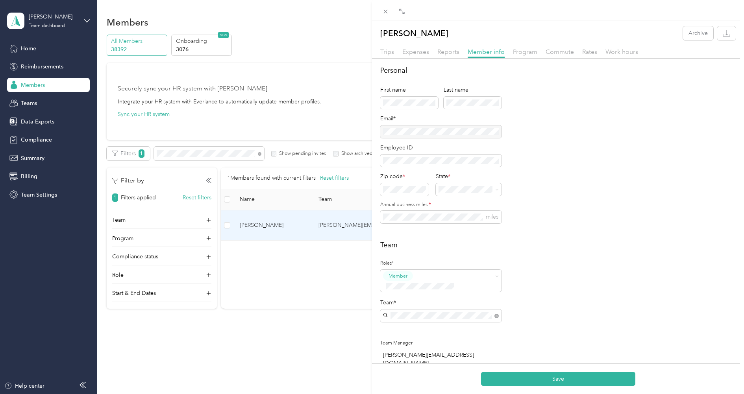
click at [465, 322] on div "[PERSON_NAME][EMAIL_ADDRESS][PERSON_NAME][DOMAIN_NAME] [PERSON_NAME][DOMAIN_NAM…" at bounding box center [441, 333] width 110 height 35
click at [525, 377] on button "Save" at bounding box center [558, 379] width 154 height 14
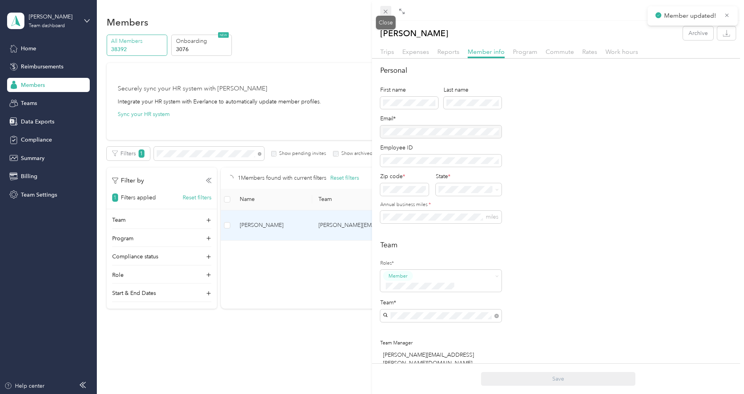
click at [385, 11] on icon at bounding box center [386, 12] width 4 height 4
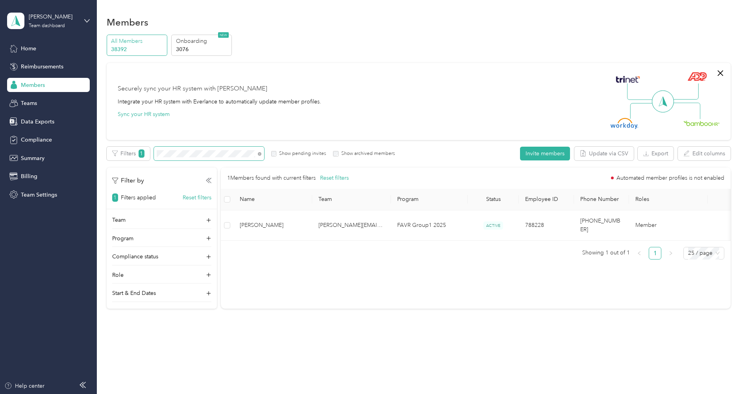
click at [233, 150] on span at bounding box center [209, 154] width 110 height 14
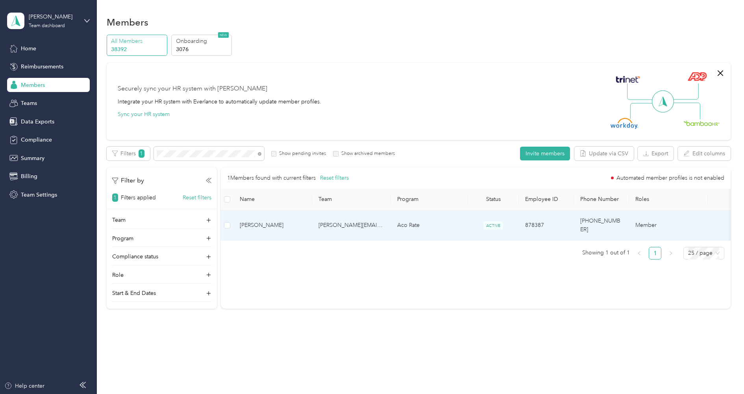
click at [287, 221] on span "[PERSON_NAME]" at bounding box center [273, 225] width 66 height 9
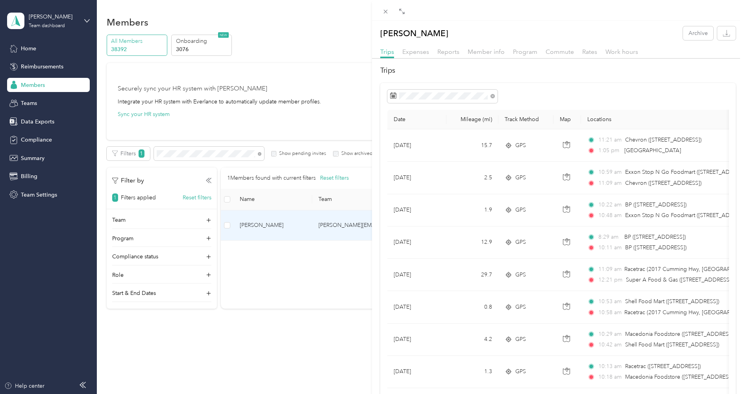
click at [474, 57] on div "Trips Expenses Reports Member info Program Commute Rates Work hours" at bounding box center [558, 52] width 372 height 11
click at [477, 51] on span "Member info" at bounding box center [486, 51] width 37 height 7
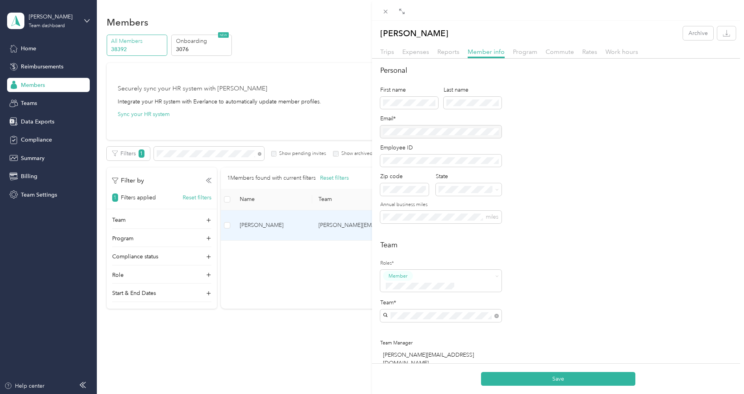
click at [435, 324] on div "[PERSON_NAME][EMAIL_ADDRESS][PERSON_NAME][DOMAIN_NAME] [PERSON_NAME][DOMAIN_NAM…" at bounding box center [441, 333] width 110 height 35
click at [530, 377] on button "Save" at bounding box center [558, 379] width 154 height 14
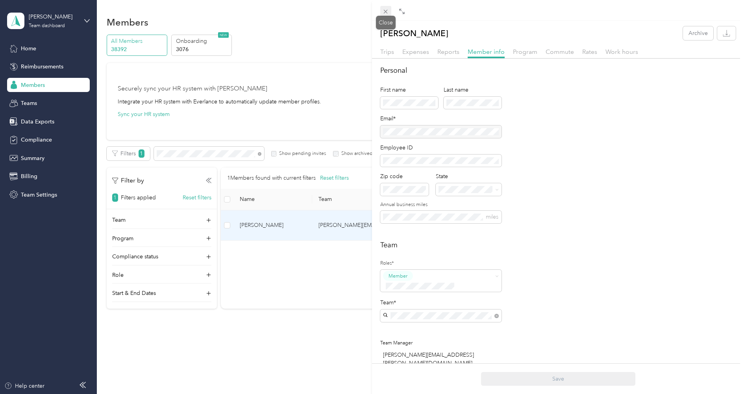
click at [385, 7] on span at bounding box center [385, 11] width 11 height 11
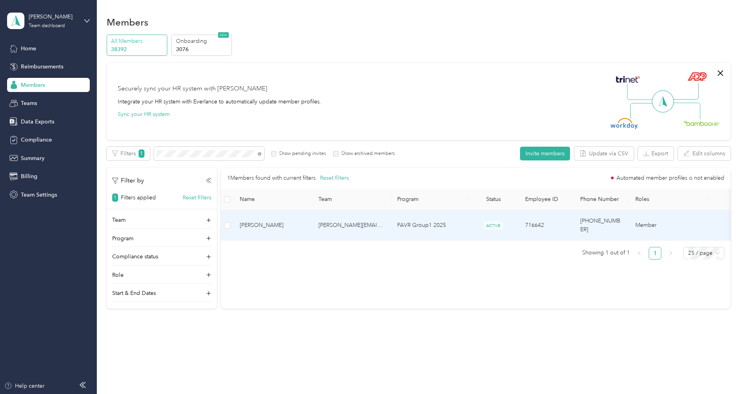
click at [287, 221] on span "[PERSON_NAME]" at bounding box center [273, 225] width 66 height 9
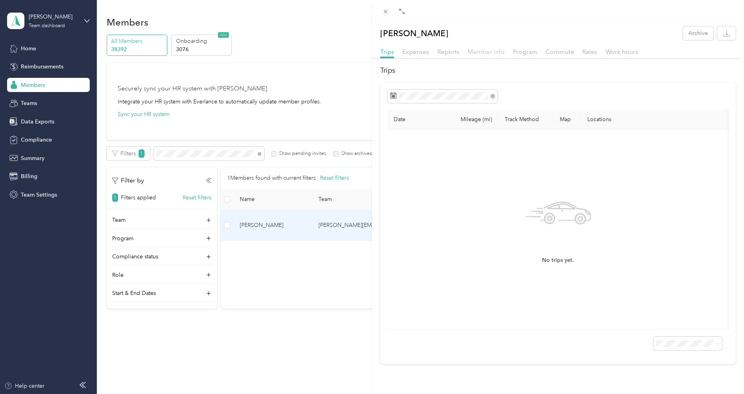
click at [487, 51] on span "Member info" at bounding box center [486, 51] width 37 height 7
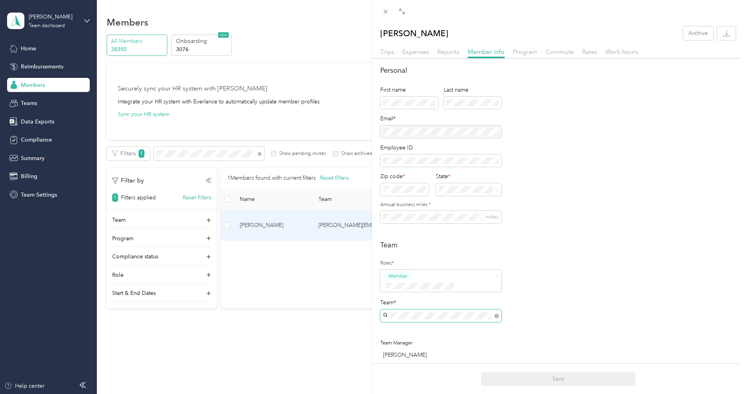
click at [499, 310] on span at bounding box center [440, 316] width 121 height 13
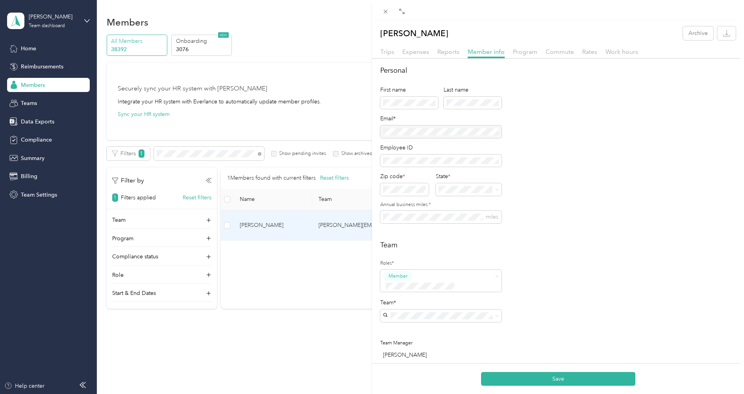
click at [442, 332] on p "[PERSON_NAME][EMAIL_ADDRESS][DOMAIN_NAME]" at bounding box center [441, 340] width 110 height 17
click at [528, 376] on button "Save" at bounding box center [558, 379] width 154 height 14
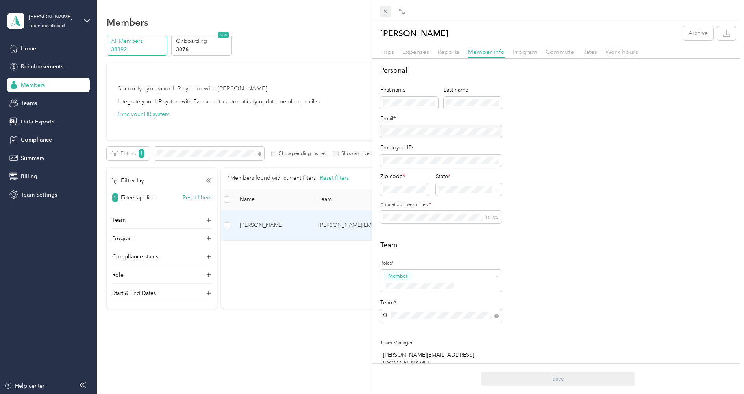
click at [386, 12] on icon at bounding box center [386, 12] width 4 height 4
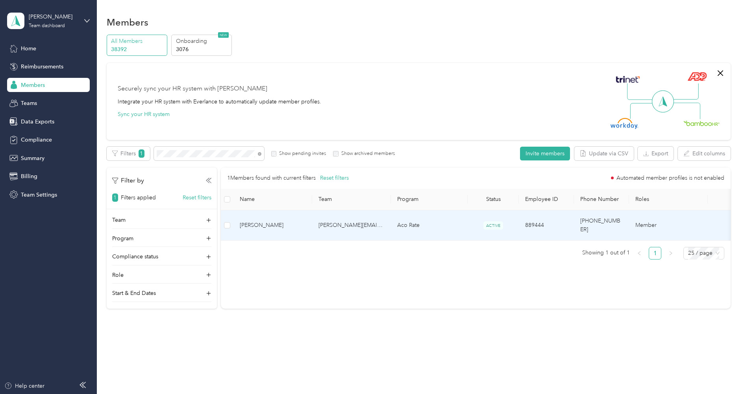
click at [289, 222] on span "[PERSON_NAME]" at bounding box center [273, 225] width 66 height 9
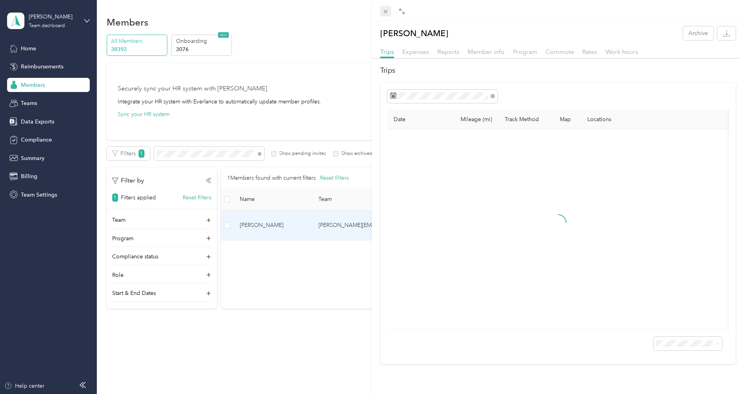
click at [386, 12] on icon at bounding box center [385, 11] width 7 height 7
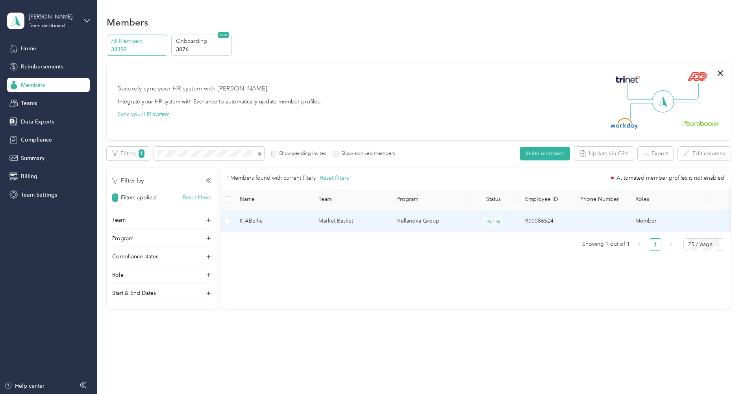
click at [290, 222] on span "K ABelha" at bounding box center [273, 221] width 66 height 9
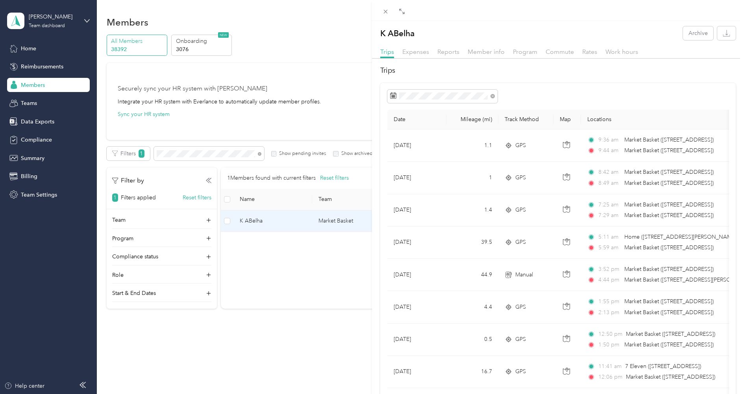
click at [510, 48] on div "Trips Expenses Reports Member info Program Commute Rates Work hours" at bounding box center [558, 52] width 372 height 11
click at [513, 48] on span "Program" at bounding box center [525, 51] width 24 height 7
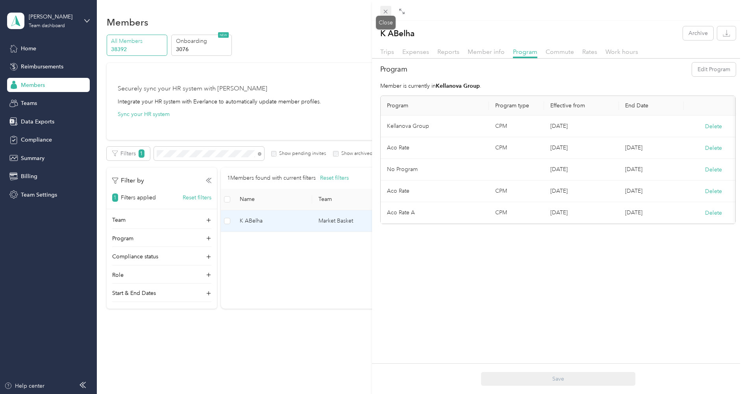
click at [382, 13] on icon at bounding box center [385, 11] width 7 height 7
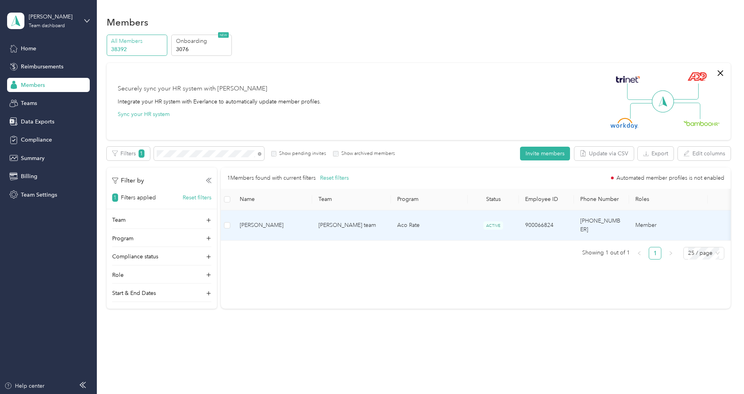
click at [287, 221] on span "[PERSON_NAME]" at bounding box center [273, 225] width 66 height 9
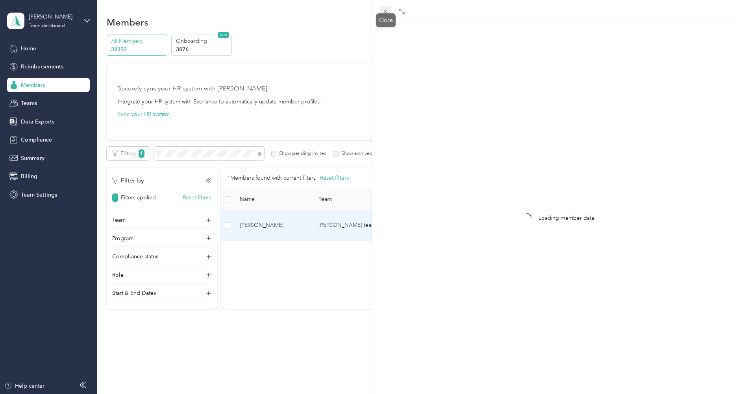
click at [385, 9] on icon at bounding box center [385, 11] width 7 height 7
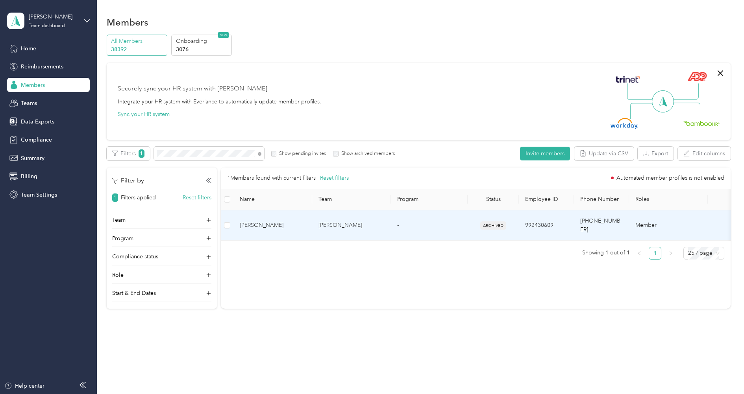
click at [339, 220] on td "[PERSON_NAME]" at bounding box center [351, 226] width 79 height 30
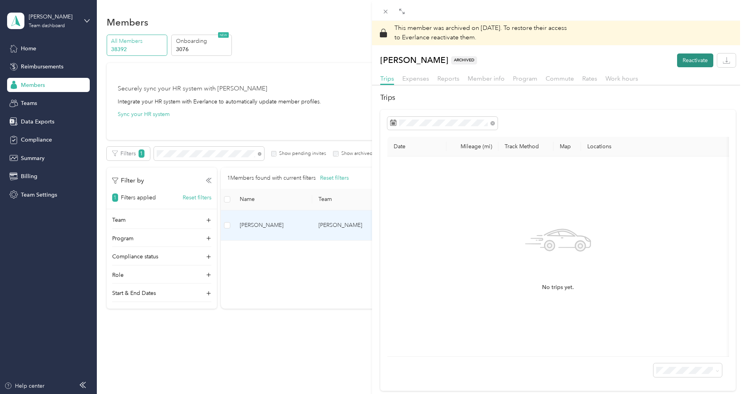
click at [683, 57] on button "Reactivate" at bounding box center [695, 61] width 36 height 14
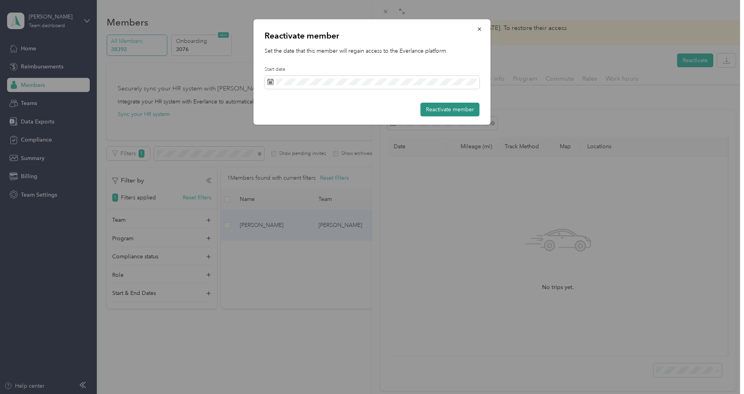
click at [464, 111] on button "Reactivate member" at bounding box center [449, 110] width 59 height 14
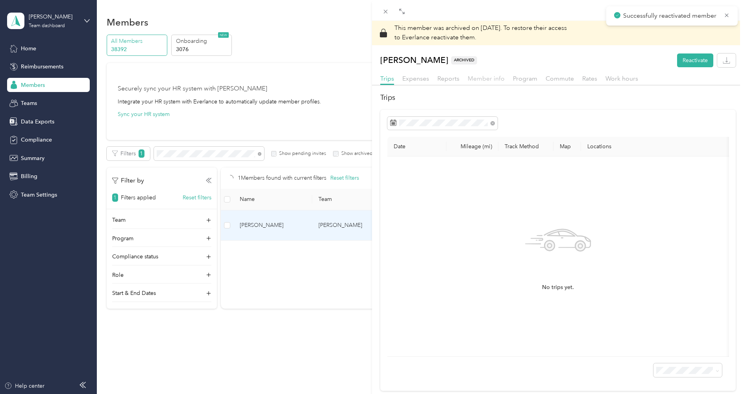
click at [487, 80] on span "Member info" at bounding box center [486, 78] width 37 height 7
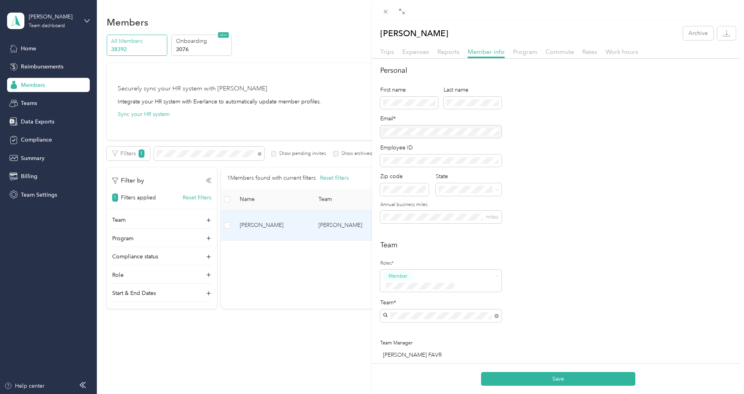
click at [426, 324] on div "[PERSON_NAME] team [PERSON_NAME]" at bounding box center [441, 325] width 110 height 18
click at [539, 378] on button "Save" at bounding box center [558, 379] width 154 height 14
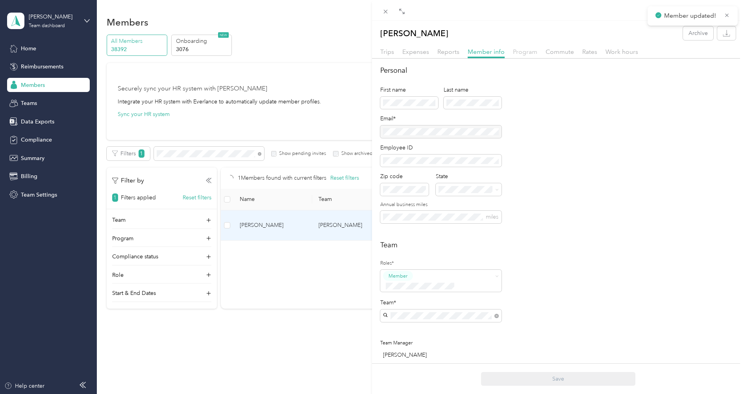
click at [525, 53] on span "Program" at bounding box center [525, 51] width 24 height 7
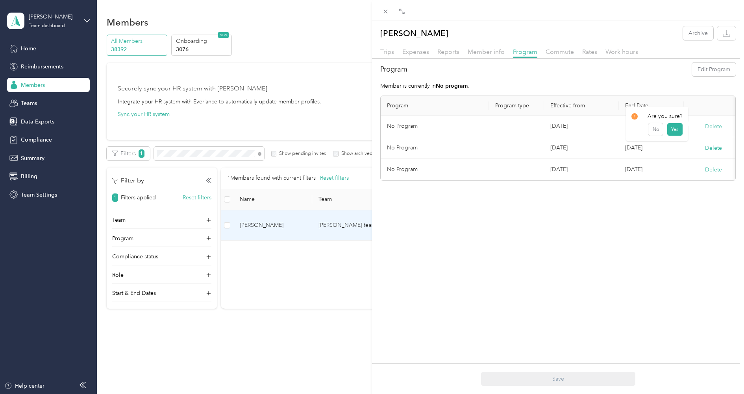
click at [711, 124] on button "Delete" at bounding box center [713, 126] width 17 height 8
click at [670, 129] on button "Yes" at bounding box center [674, 131] width 15 height 13
click at [707, 129] on button "Delete" at bounding box center [713, 126] width 17 height 8
click at [670, 131] on button "Yes" at bounding box center [674, 131] width 15 height 13
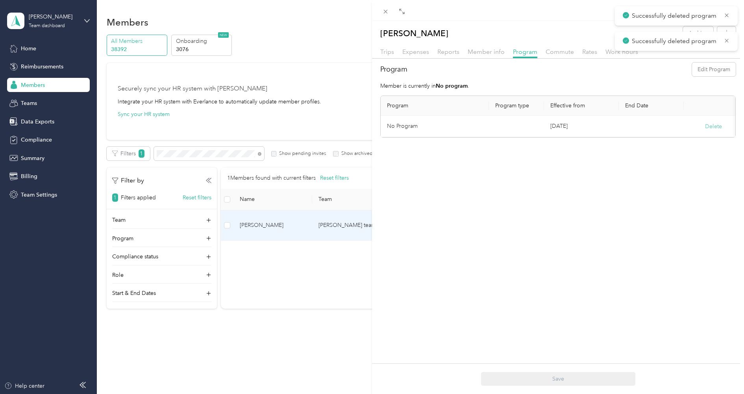
click at [712, 126] on button "Delete" at bounding box center [713, 126] width 17 height 8
click at [675, 129] on button "Yes" at bounding box center [674, 131] width 15 height 13
click at [705, 70] on button "Edit Program" at bounding box center [714, 70] width 44 height 14
click at [454, 156] on div "Aco Rate (CPM)" at bounding box center [434, 159] width 85 height 8
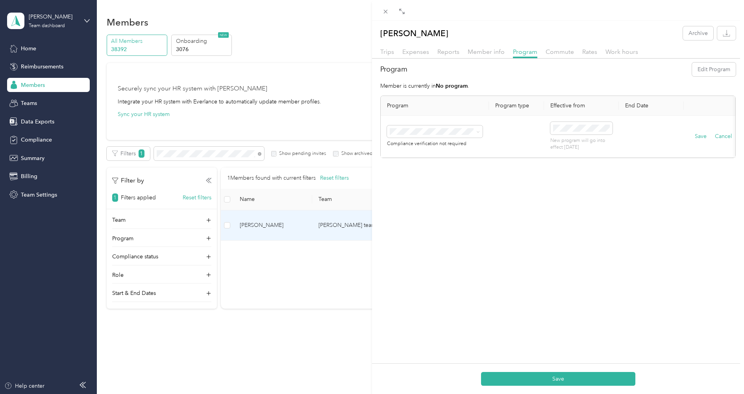
click at [693, 135] on div "Save Cancel" at bounding box center [713, 136] width 46 height 9
click at [695, 135] on button "Save" at bounding box center [701, 136] width 12 height 9
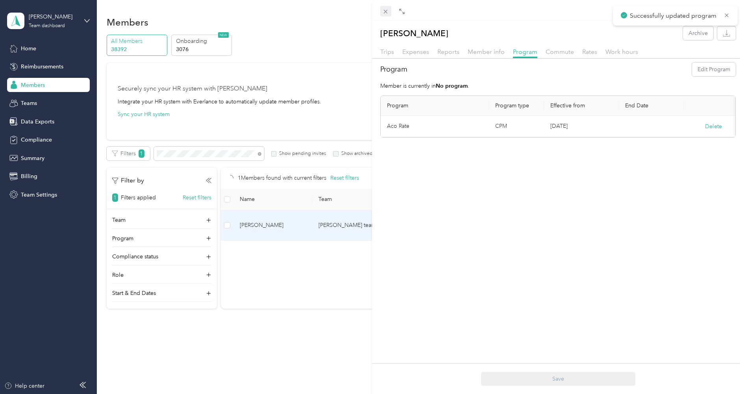
click at [383, 11] on icon at bounding box center [385, 11] width 7 height 7
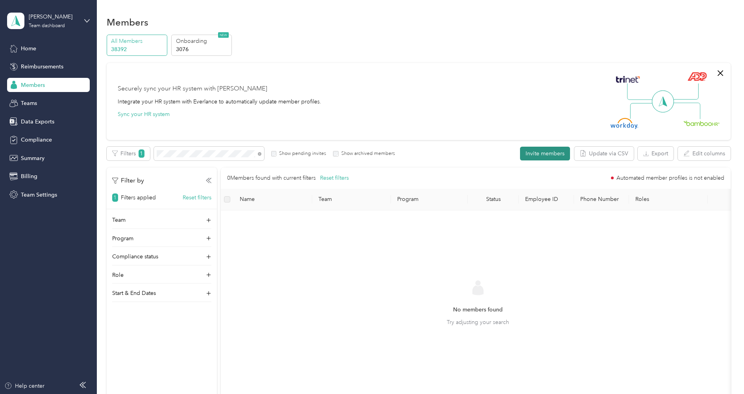
click at [543, 154] on button "Invite members" at bounding box center [545, 154] width 50 height 14
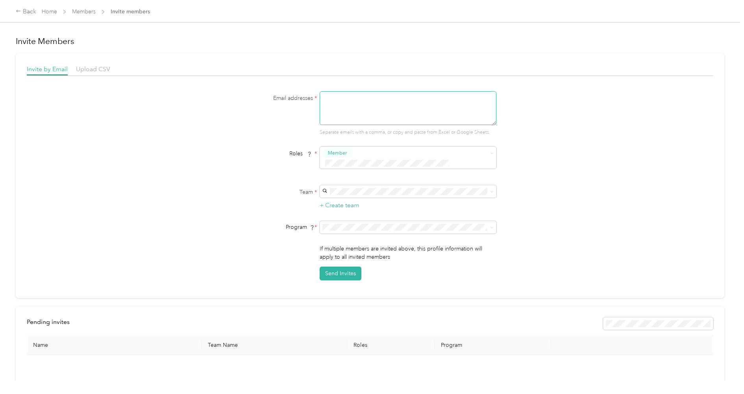
click at [359, 108] on textarea at bounding box center [408, 108] width 177 height 34
paste textarea "[EMAIL_ADDRESS][PERSON_NAME][DOMAIN_NAME]"
type textarea "[EMAIL_ADDRESS][PERSON_NAME][DOMAIN_NAME]"
click at [87, 7] on span "Members" at bounding box center [84, 11] width 24 height 8
click at [85, 10] on link "Members" at bounding box center [84, 11] width 24 height 7
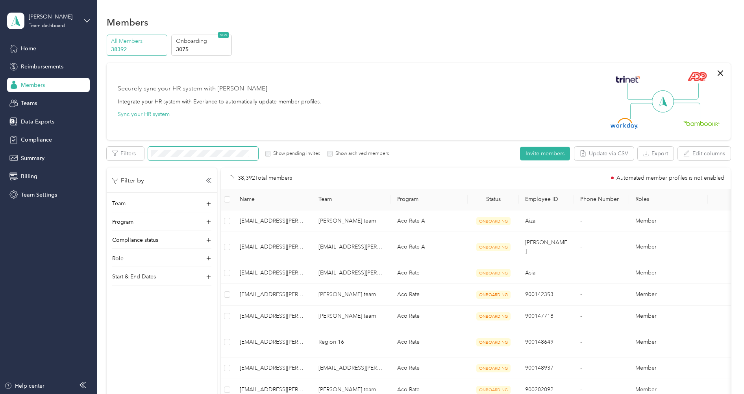
click at [220, 148] on span at bounding box center [203, 154] width 110 height 14
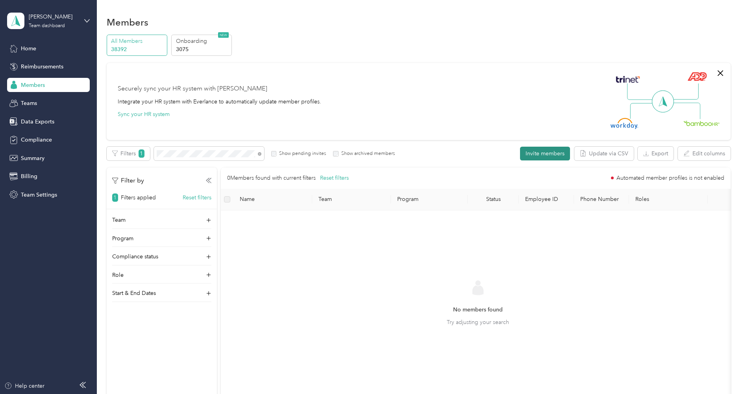
click at [544, 155] on button "Invite members" at bounding box center [545, 154] width 50 height 14
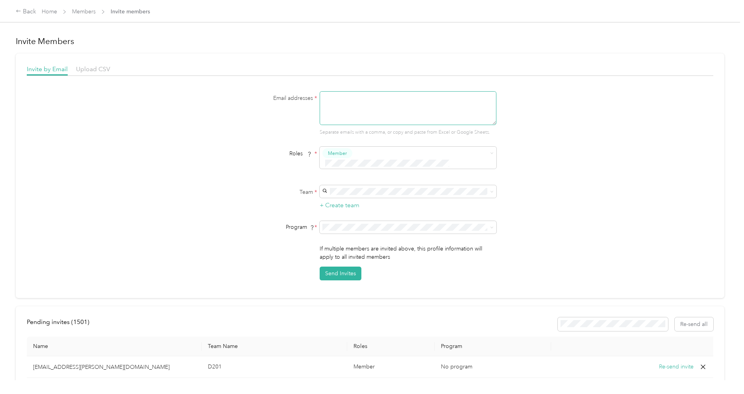
click at [331, 107] on textarea at bounding box center [408, 108] width 177 height 34
paste textarea "[EMAIL_ADDRESS][PERSON_NAME][DOMAIN_NAME]"
type textarea "[EMAIL_ADDRESS][PERSON_NAME][DOMAIN_NAME]"
click at [241, 139] on form "Email addresses * [EMAIL_ADDRESS][PERSON_NAME][DOMAIN_NAME] Separate emails wit…" at bounding box center [369, 185] width 303 height 189
click at [438, 197] on div "Region 16 [PERSON_NAME] +6 more" at bounding box center [410, 200] width 166 height 18
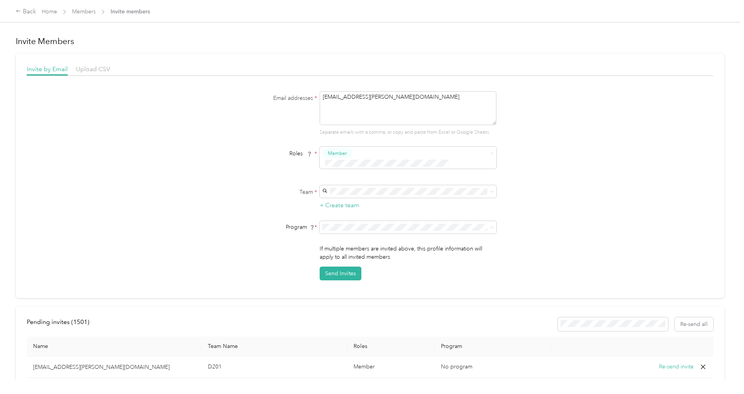
click at [351, 311] on span "[PERSON_NAME] (CPM)" at bounding box center [357, 314] width 60 height 7
click at [347, 268] on button "Send Invites" at bounding box center [341, 274] width 42 height 14
click at [84, 11] on link "Members" at bounding box center [84, 11] width 24 height 7
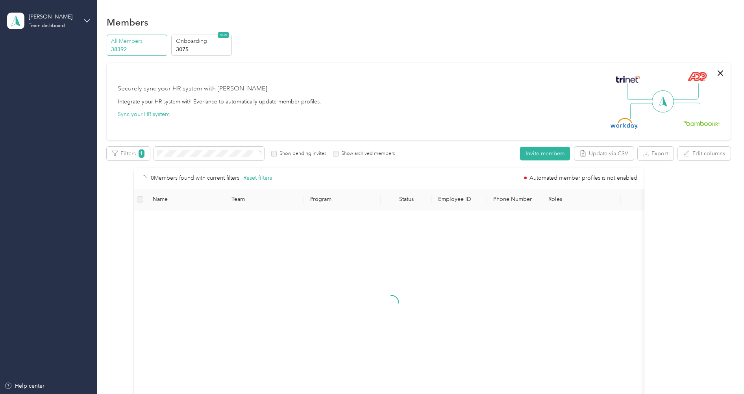
click at [83, 11] on div "[PERSON_NAME] Team dashboard" at bounding box center [48, 21] width 83 height 28
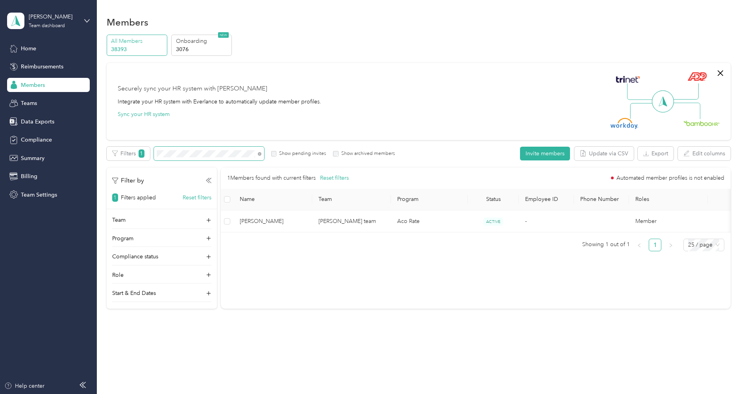
click at [229, 150] on span at bounding box center [209, 154] width 110 height 14
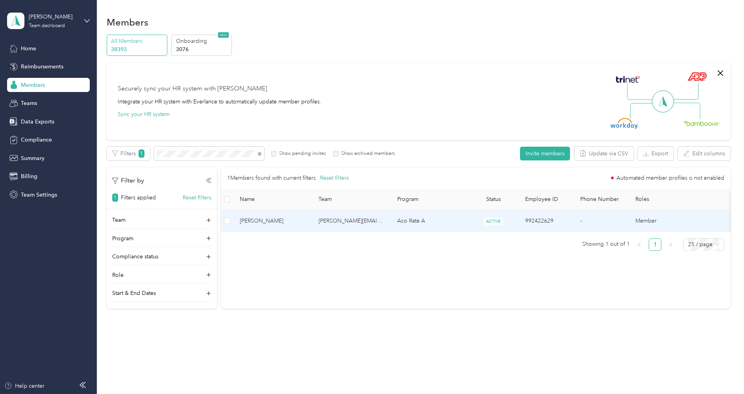
click at [305, 218] on span "[PERSON_NAME]" at bounding box center [273, 221] width 66 height 9
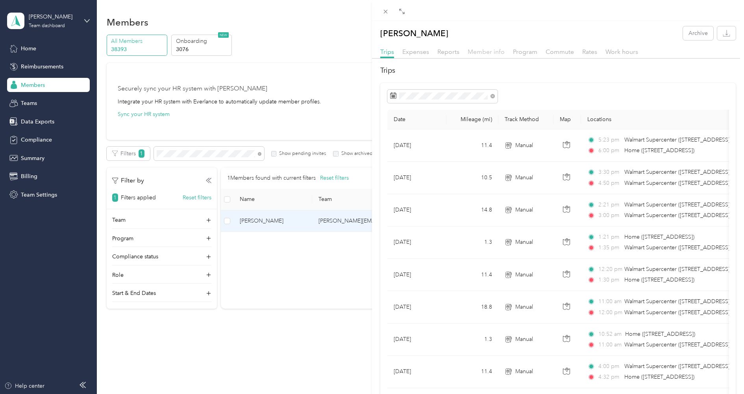
click at [491, 48] on span "Member info" at bounding box center [486, 51] width 37 height 7
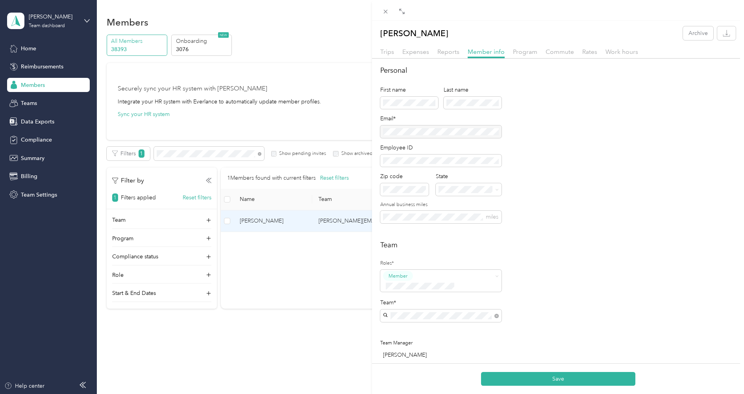
click at [479, 328] on p "[PERSON_NAME]" at bounding box center [441, 330] width 110 height 8
click at [538, 377] on button "Save" at bounding box center [558, 379] width 154 height 14
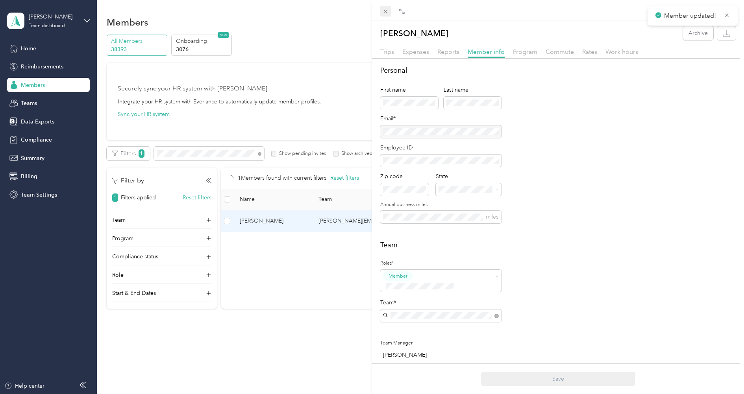
click at [387, 12] on icon at bounding box center [385, 11] width 7 height 7
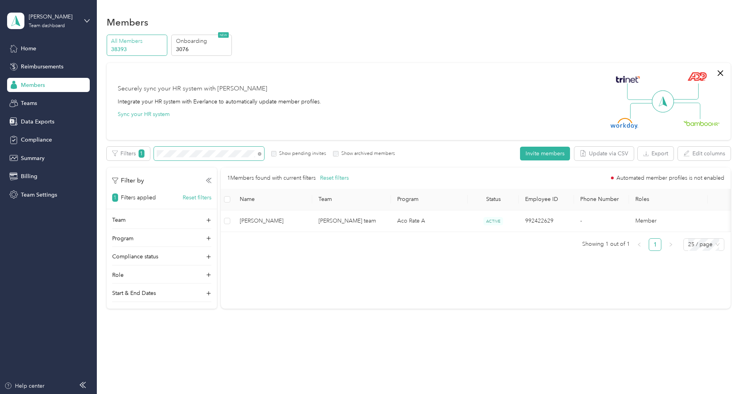
click at [213, 148] on span at bounding box center [209, 154] width 110 height 14
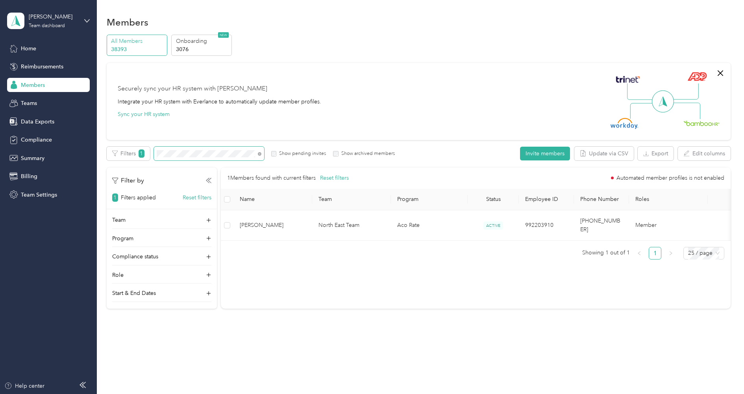
click at [193, 150] on span at bounding box center [209, 154] width 110 height 14
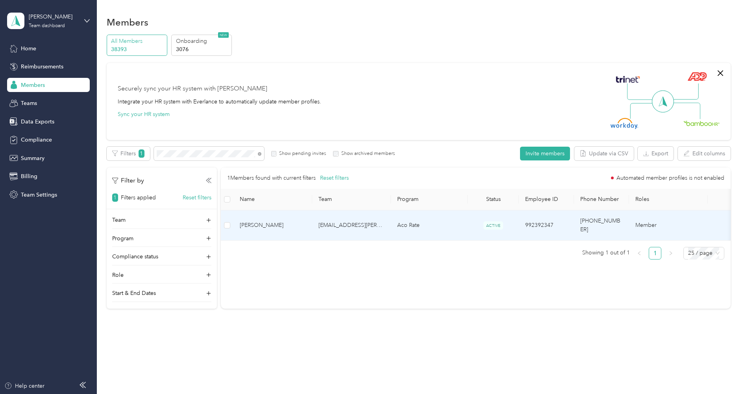
click at [354, 222] on td "[EMAIL_ADDRESS][PERSON_NAME][DOMAIN_NAME]" at bounding box center [351, 226] width 79 height 30
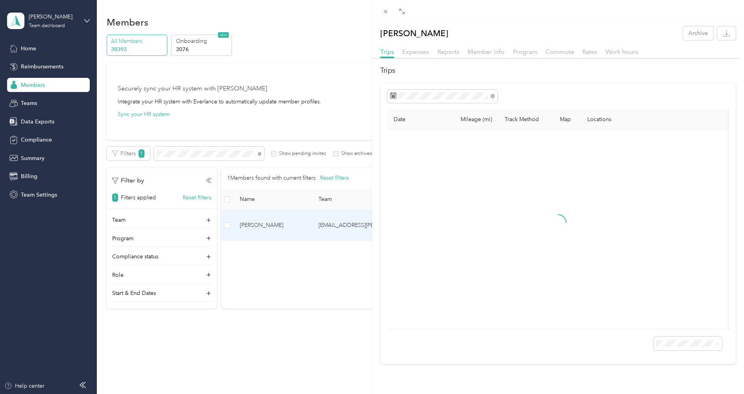
click at [478, 57] on div "Trips Expenses Reports Member info Program Commute Rates Work hours" at bounding box center [558, 52] width 372 height 11
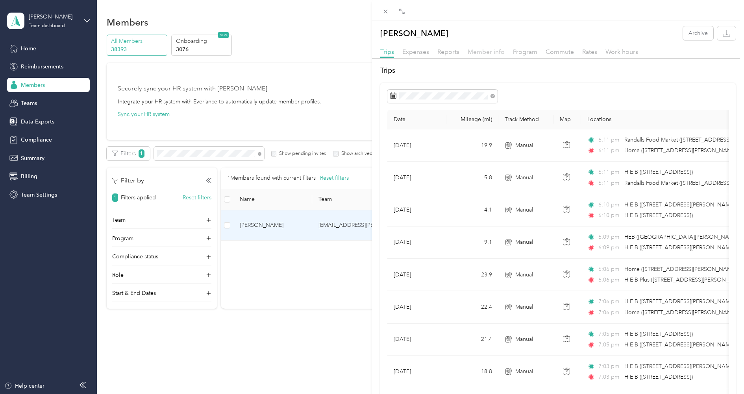
click at [478, 52] on span "Member info" at bounding box center [486, 51] width 37 height 7
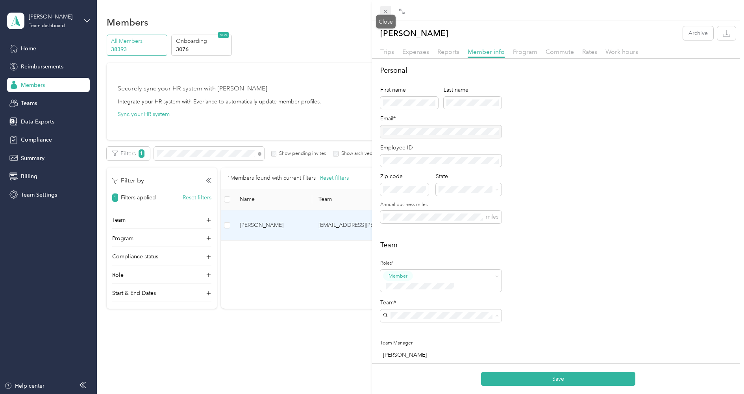
click at [387, 10] on icon at bounding box center [386, 12] width 4 height 4
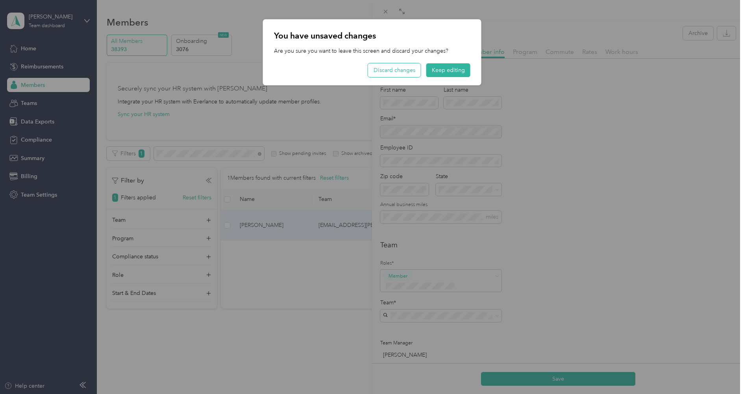
click at [402, 67] on button "Discard changes" at bounding box center [394, 70] width 53 height 14
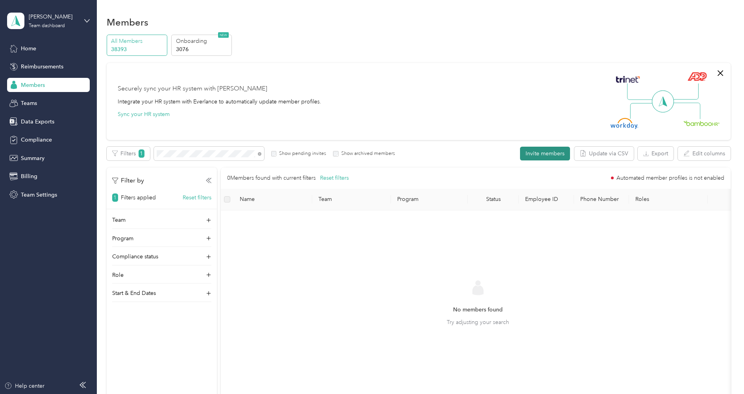
click at [559, 157] on button "Invite members" at bounding box center [545, 154] width 50 height 14
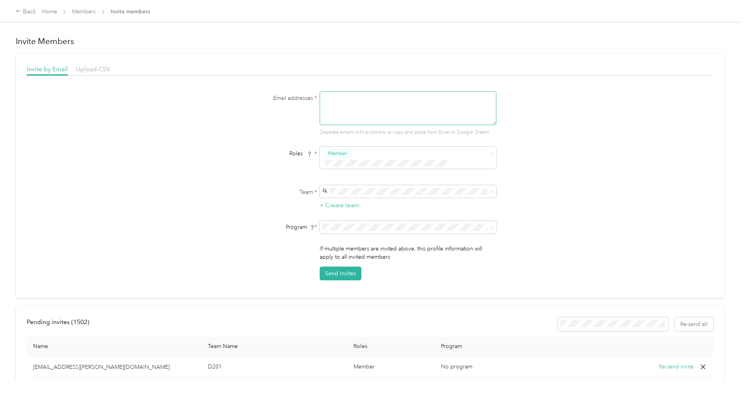
click at [400, 109] on textarea at bounding box center [408, 108] width 177 height 34
paste textarea "[EMAIL_ADDRESS][PERSON_NAME][DOMAIN_NAME]"
type textarea "[EMAIL_ADDRESS][PERSON_NAME][DOMAIN_NAME]"
click at [246, 141] on form "Email addresses * [EMAIL_ADDRESS][PERSON_NAME][DOMAIN_NAME] Separate emails wit…" at bounding box center [369, 185] width 303 height 189
click at [366, 185] on span at bounding box center [408, 191] width 177 height 13
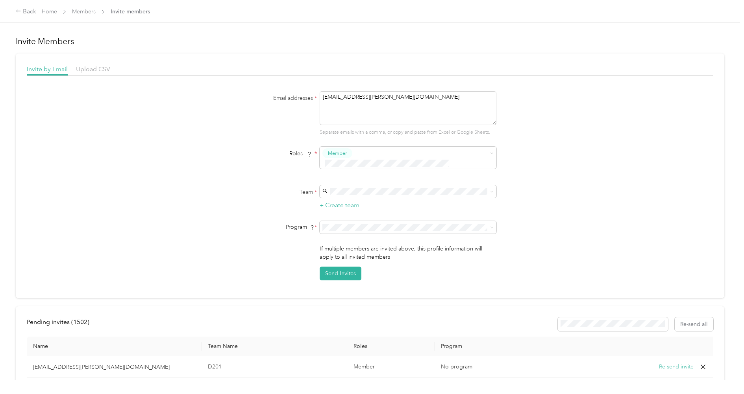
click at [350, 201] on p "[EMAIL_ADDRESS][PERSON_NAME][DOMAIN_NAME]" at bounding box center [410, 202] width 166 height 8
click at [352, 315] on li "[PERSON_NAME] (CPM)" at bounding box center [410, 314] width 177 height 14
click at [346, 267] on button "Send Invites" at bounding box center [341, 274] width 42 height 14
click at [57, 12] on link "Home" at bounding box center [49, 11] width 15 height 7
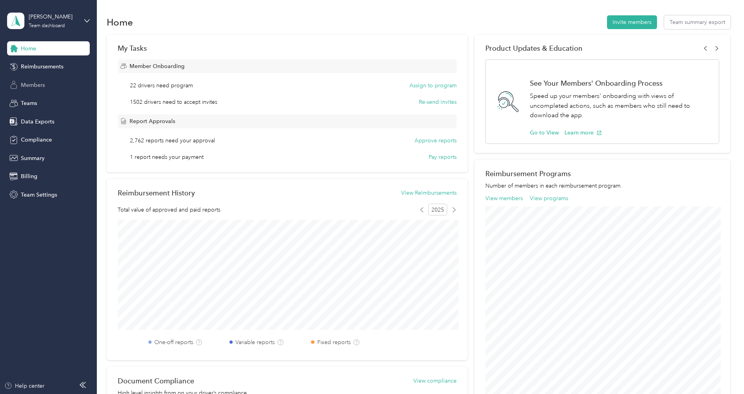
click at [35, 84] on span "Members" at bounding box center [33, 85] width 24 height 8
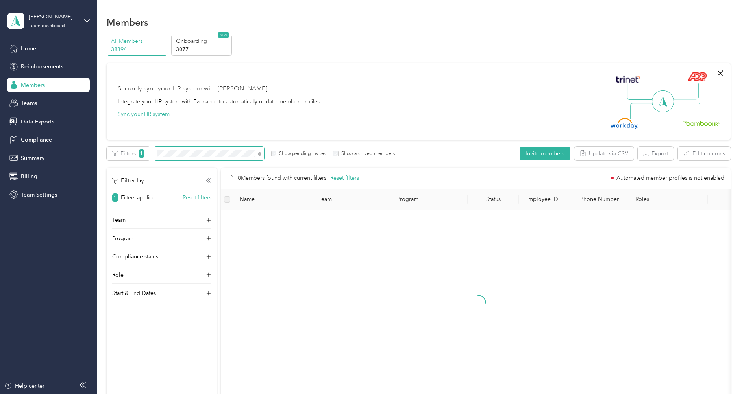
click at [217, 157] on span at bounding box center [209, 154] width 110 height 14
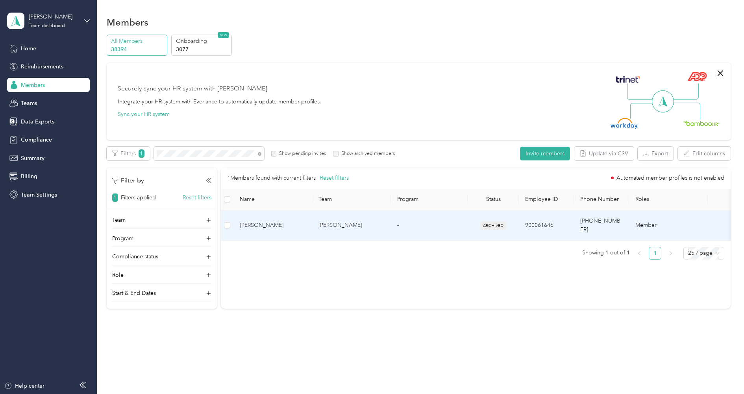
click at [284, 221] on span "[PERSON_NAME]" at bounding box center [273, 225] width 66 height 9
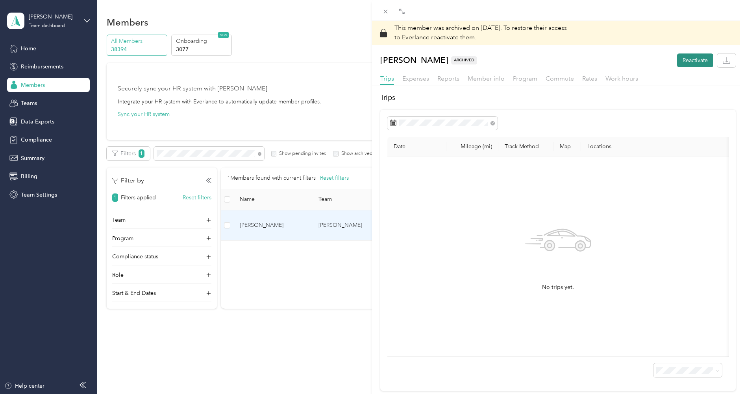
click at [686, 63] on button "Reactivate" at bounding box center [695, 61] width 36 height 14
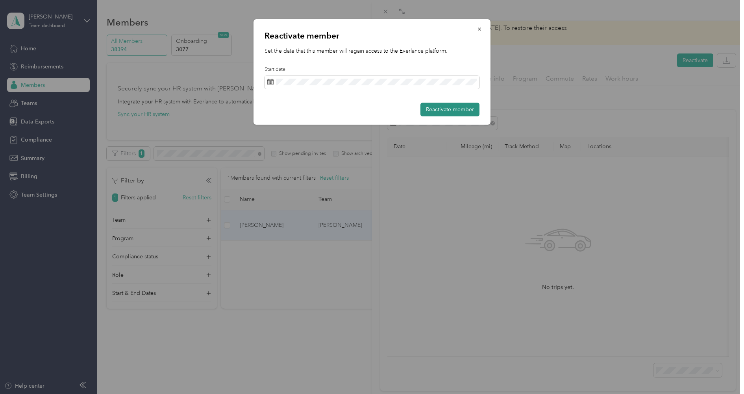
click at [437, 115] on button "Reactivate member" at bounding box center [449, 110] width 59 height 14
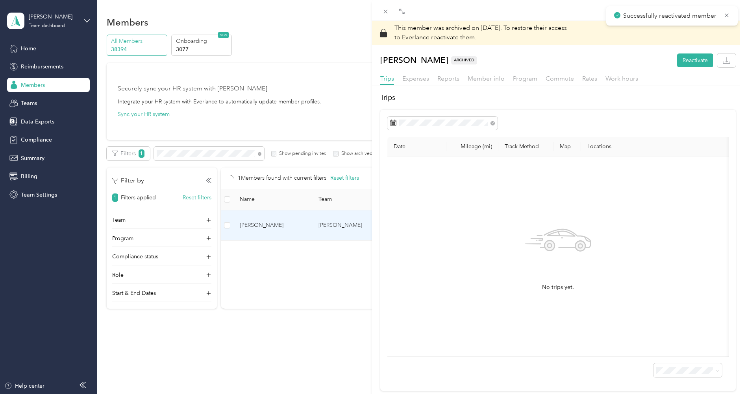
click at [533, 87] on div at bounding box center [558, 87] width 372 height 4
click at [527, 82] on span "Program" at bounding box center [525, 78] width 24 height 7
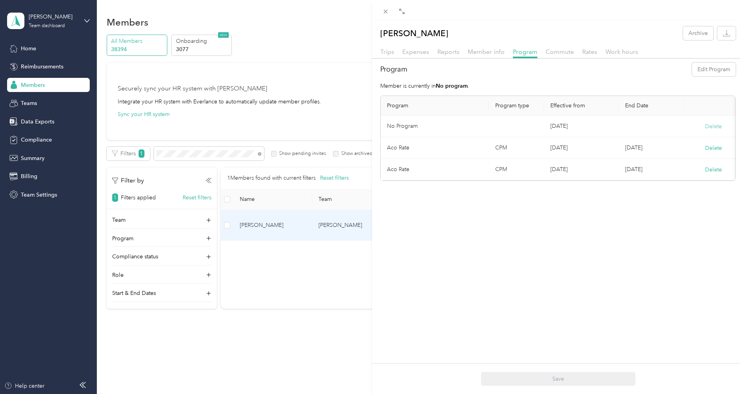
click at [714, 124] on button "Delete" at bounding box center [713, 126] width 17 height 8
click at [670, 133] on button "Yes" at bounding box center [674, 131] width 15 height 13
click at [388, 9] on icon at bounding box center [385, 11] width 7 height 7
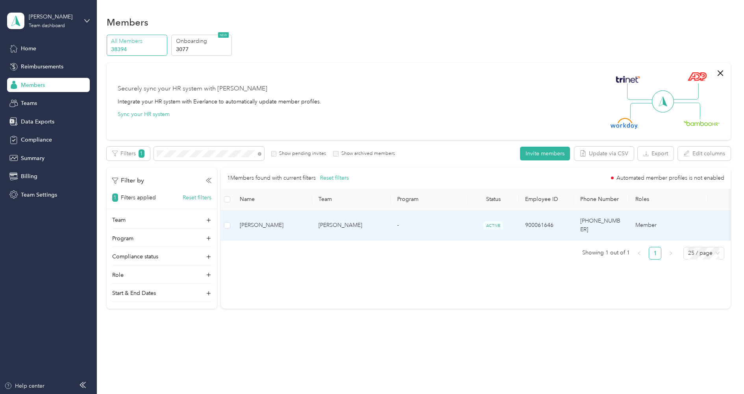
click at [361, 219] on td "[PERSON_NAME]" at bounding box center [351, 226] width 79 height 30
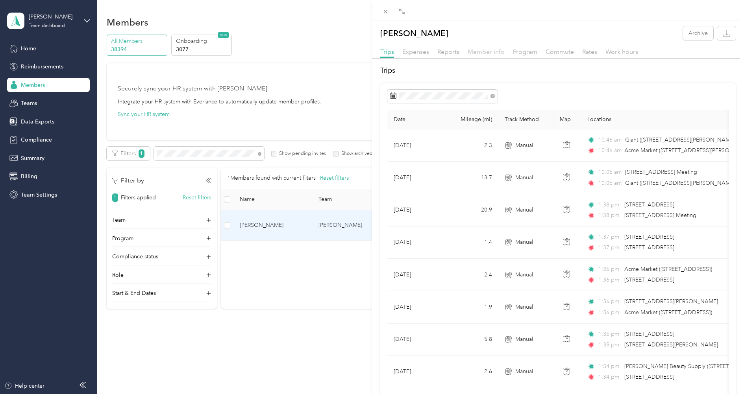
click at [481, 51] on span "Member info" at bounding box center [486, 51] width 37 height 7
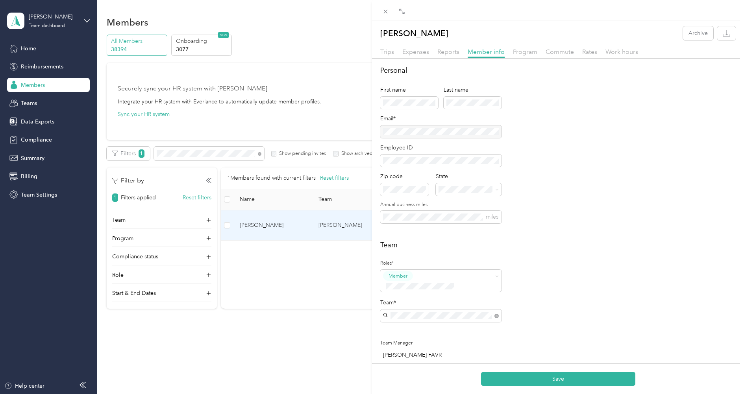
click at [419, 326] on p "[PERSON_NAME]" at bounding box center [441, 330] width 110 height 8
click at [533, 374] on button "Save" at bounding box center [558, 379] width 154 height 14
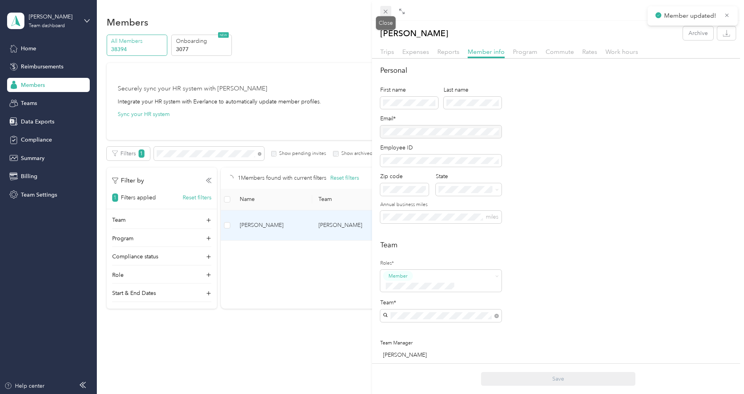
click at [389, 13] on span at bounding box center [385, 11] width 11 height 11
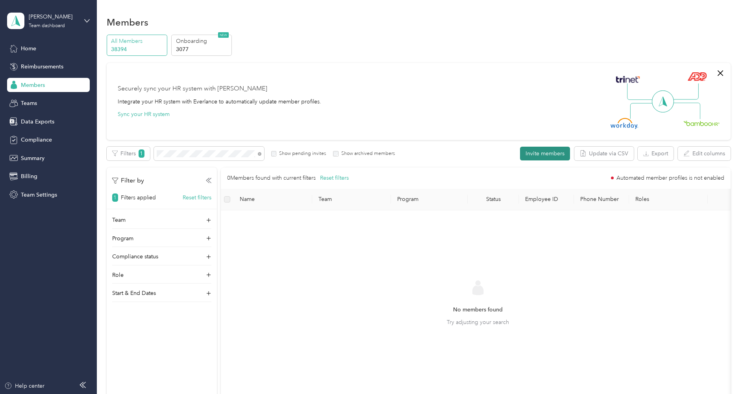
click at [545, 151] on button "Invite members" at bounding box center [545, 154] width 50 height 14
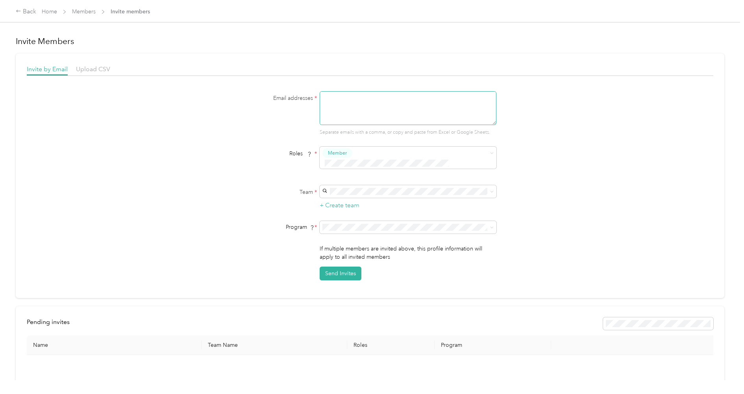
click at [377, 97] on textarea at bounding box center [408, 108] width 177 height 34
paste textarea "[EMAIL_ADDRESS][PERSON_NAME][DOMAIN_NAME]"
type textarea "[EMAIL_ADDRESS][PERSON_NAME][DOMAIN_NAME]"
click at [235, 115] on div "Email addresses * [EMAIL_ADDRESS][PERSON_NAME][DOMAIN_NAME] Separate emails wit…" at bounding box center [369, 113] width 303 height 45
click at [341, 197] on div "[PERSON_NAME] team [PERSON_NAME]" at bounding box center [410, 200] width 166 height 18
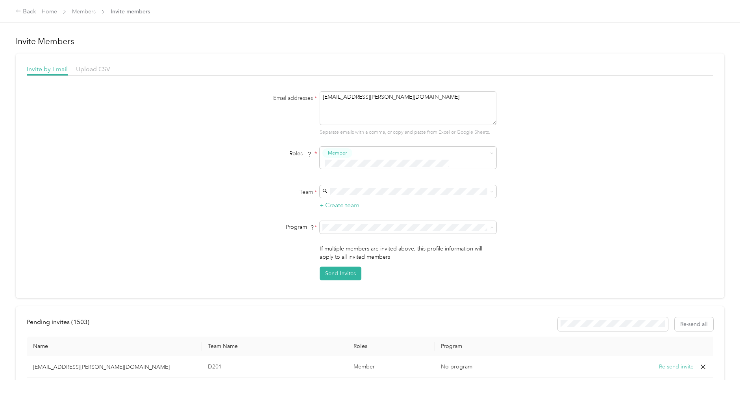
click at [349, 311] on span "[PERSON_NAME] (CPM)" at bounding box center [357, 314] width 60 height 7
click at [348, 267] on button "Send Invites" at bounding box center [341, 274] width 42 height 14
click at [82, 7] on div "Back Home Members Invite members" at bounding box center [83, 11] width 134 height 9
click at [82, 12] on link "Members" at bounding box center [84, 11] width 24 height 7
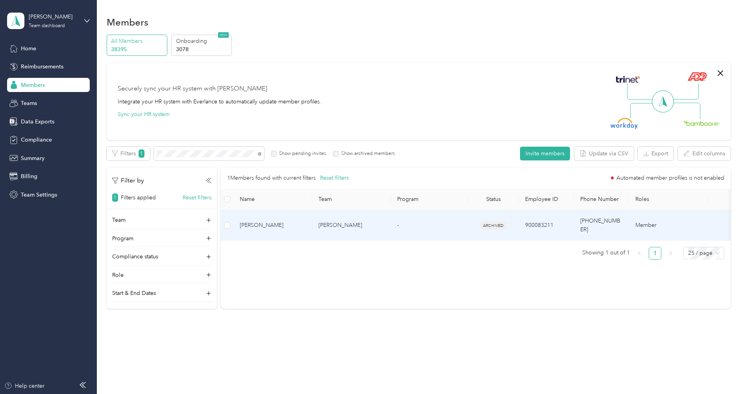
click at [297, 221] on span "[PERSON_NAME]" at bounding box center [273, 225] width 66 height 9
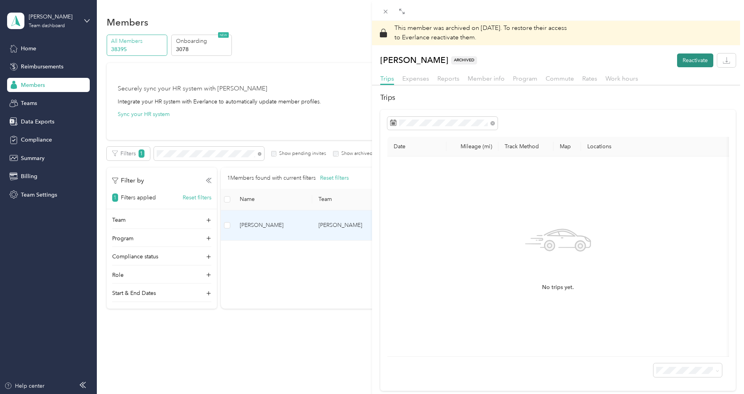
click at [688, 60] on button "Reactivate" at bounding box center [695, 61] width 36 height 14
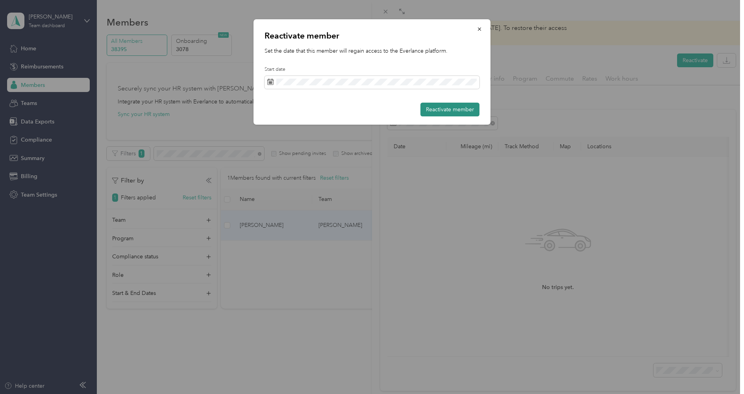
click at [457, 111] on button "Reactivate member" at bounding box center [449, 110] width 59 height 14
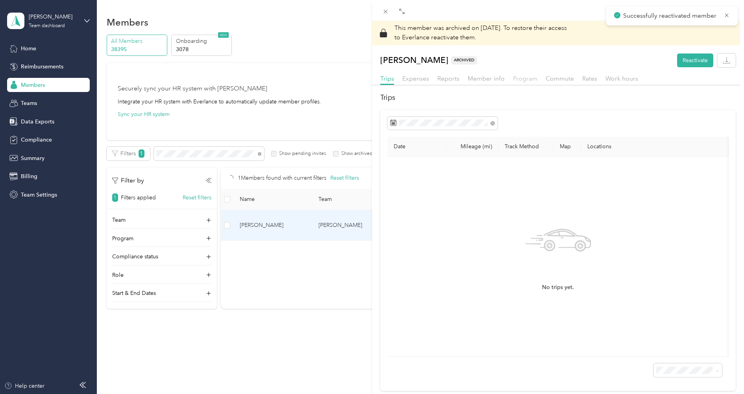
click at [523, 80] on span "Program" at bounding box center [525, 78] width 24 height 7
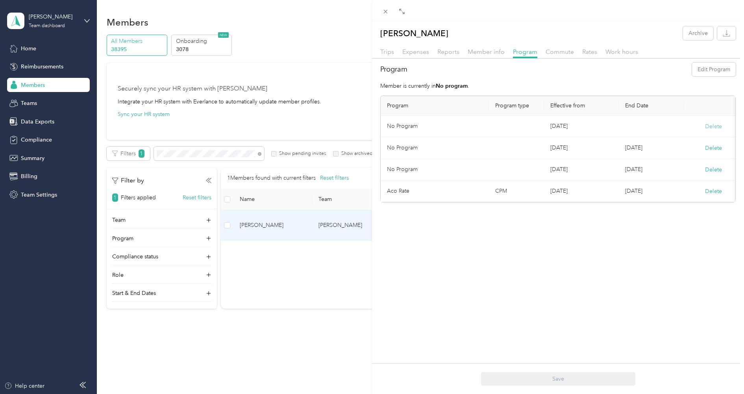
click at [710, 125] on button "Delete" at bounding box center [713, 126] width 17 height 8
click at [670, 129] on button "Yes" at bounding box center [674, 131] width 15 height 13
click at [706, 126] on button "Delete" at bounding box center [713, 126] width 17 height 8
click at [671, 132] on button "Yes" at bounding box center [674, 131] width 15 height 13
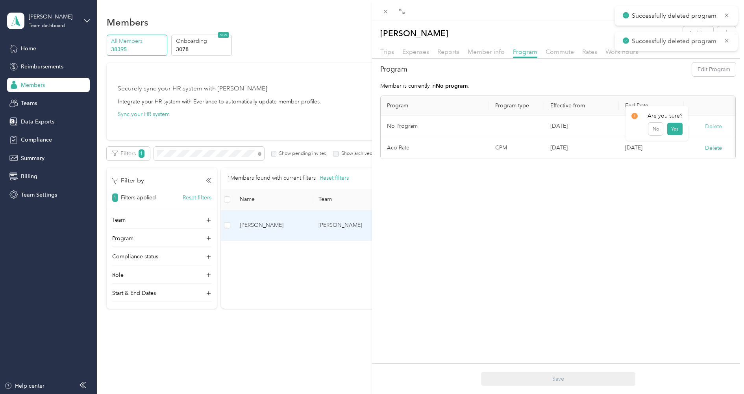
click at [709, 125] on button "Delete" at bounding box center [713, 126] width 17 height 8
click at [676, 129] on button "Yes" at bounding box center [674, 131] width 15 height 13
click at [474, 50] on span "Member info" at bounding box center [486, 51] width 37 height 7
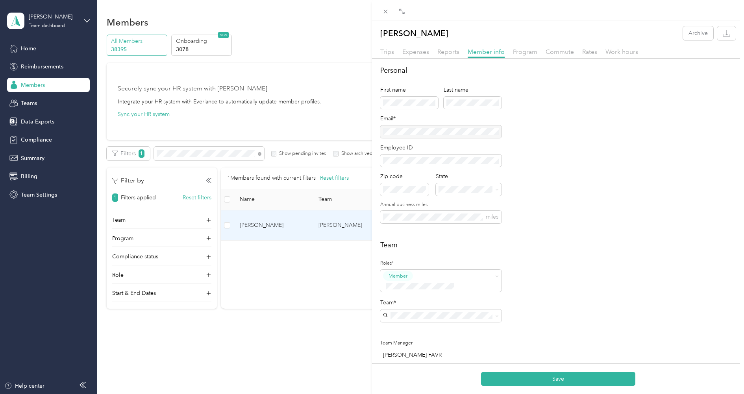
click at [437, 325] on p "[PERSON_NAME]" at bounding box center [441, 329] width 110 height 8
click at [544, 381] on button "Save" at bounding box center [558, 379] width 154 height 14
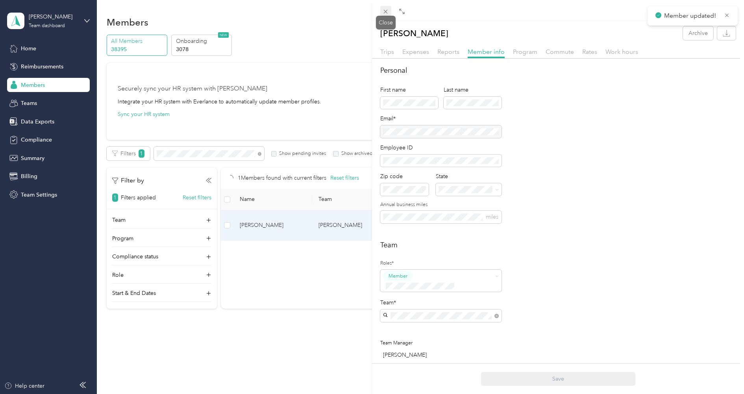
click at [386, 12] on icon at bounding box center [386, 12] width 4 height 4
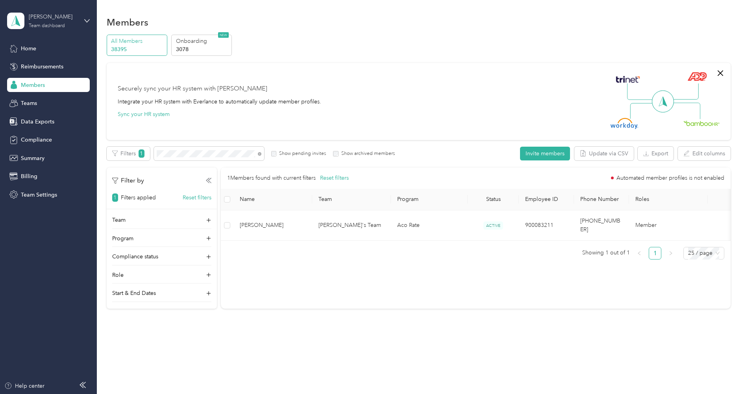
click at [56, 27] on div "Team dashboard" at bounding box center [47, 26] width 36 height 5
click at [41, 96] on div "Log out" at bounding box center [29, 100] width 30 height 8
